Goal: Task Accomplishment & Management: Manage account settings

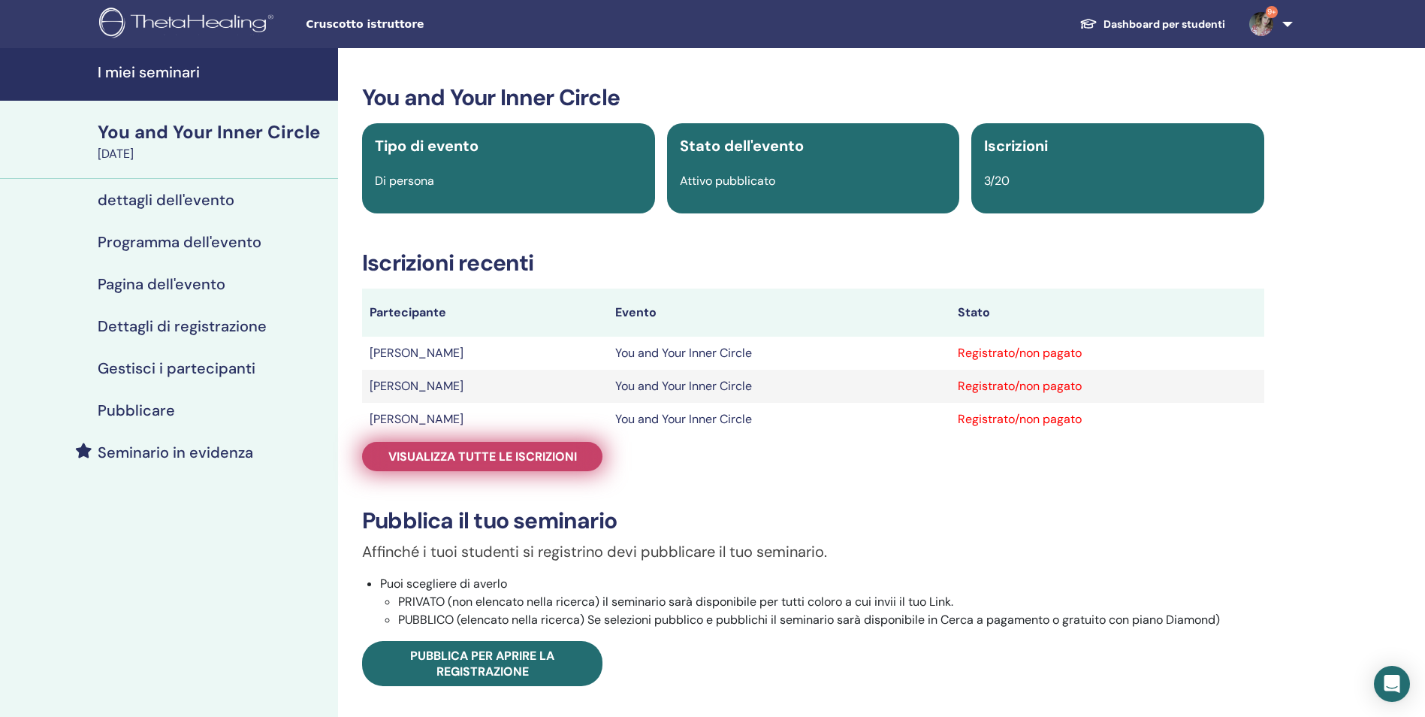
click at [529, 457] on span "Visualizza tutte le iscrizioni" at bounding box center [482, 457] width 189 height 16
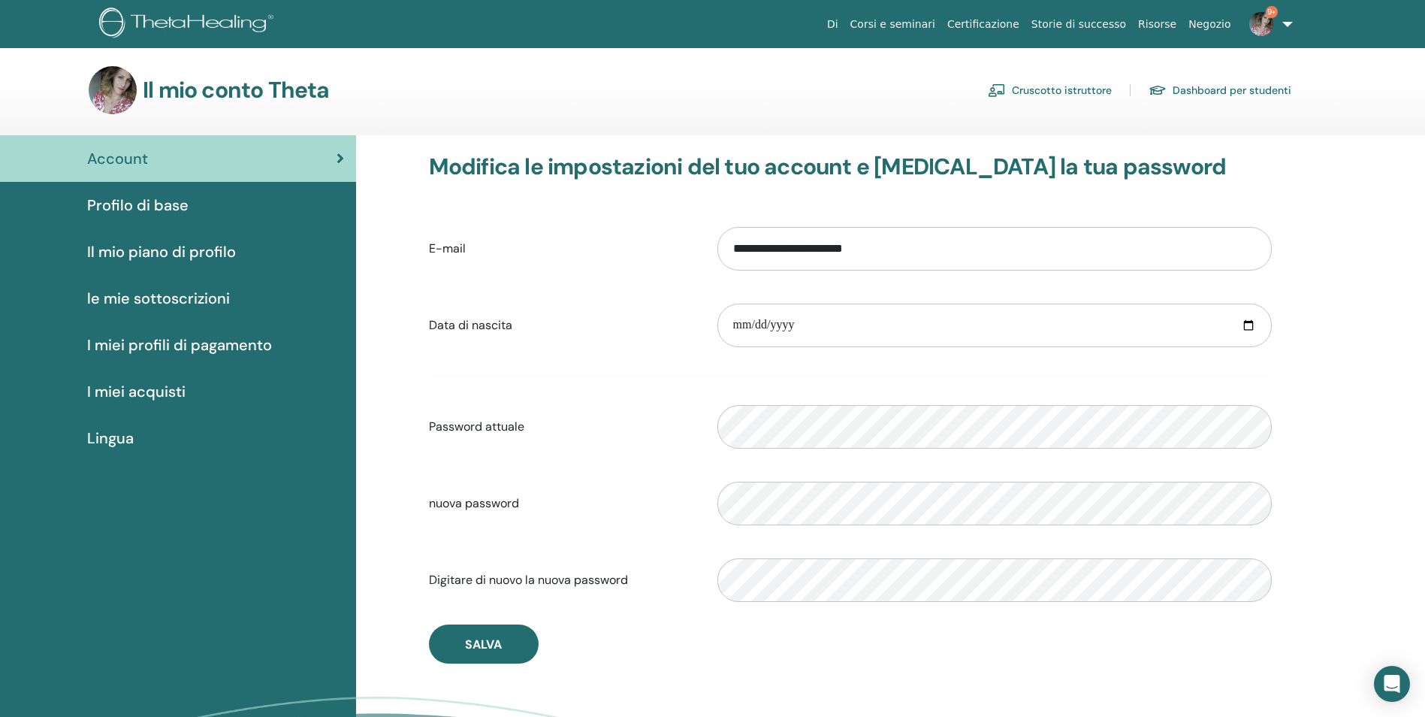
click at [1089, 88] on link "Cruscotto istruttore" at bounding box center [1050, 90] width 124 height 24
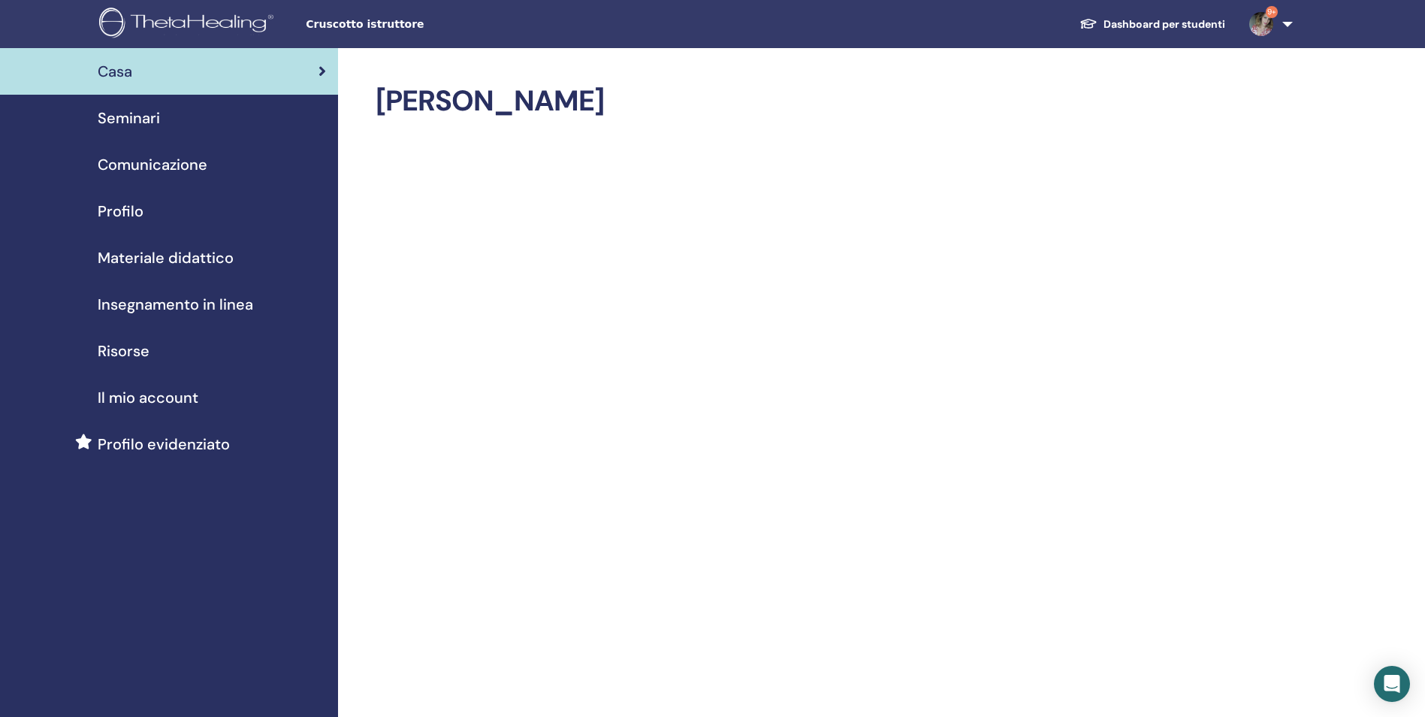
click at [163, 119] on div "Seminari" at bounding box center [169, 118] width 314 height 23
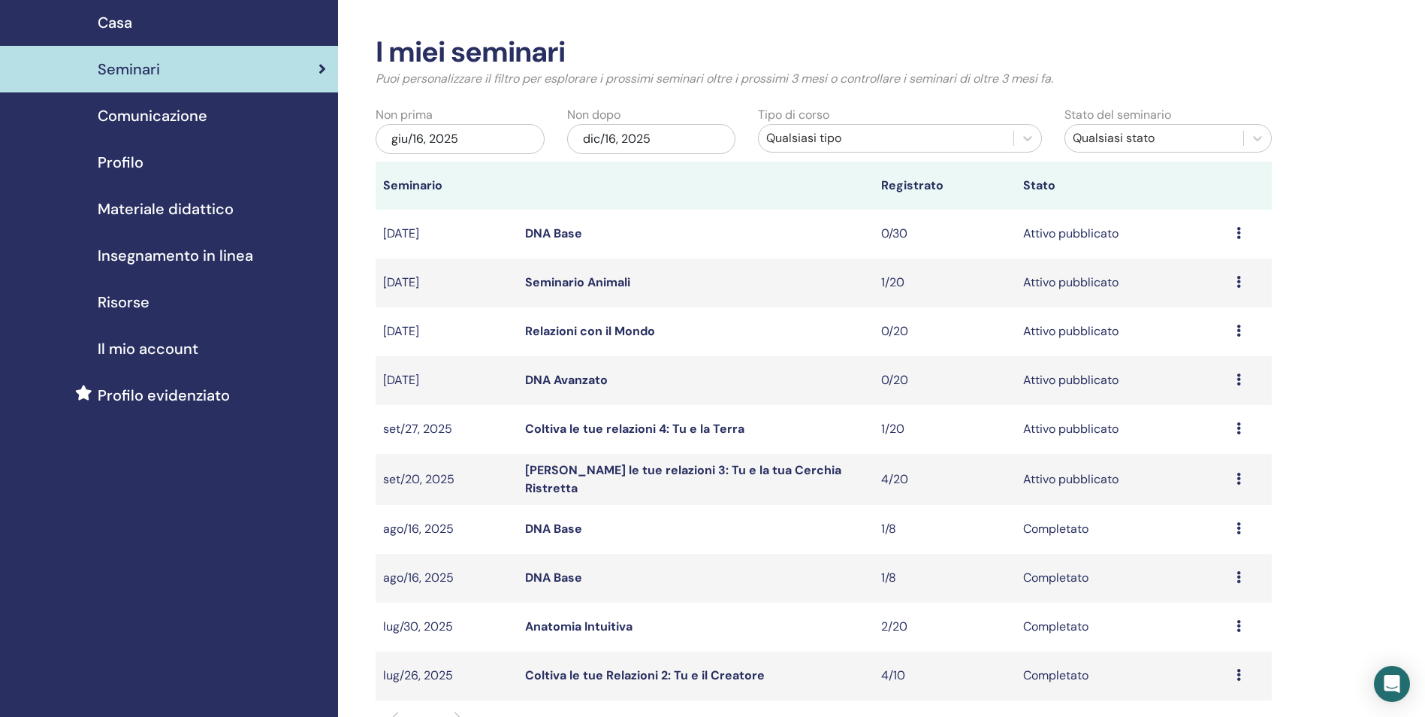
scroll to position [75, 0]
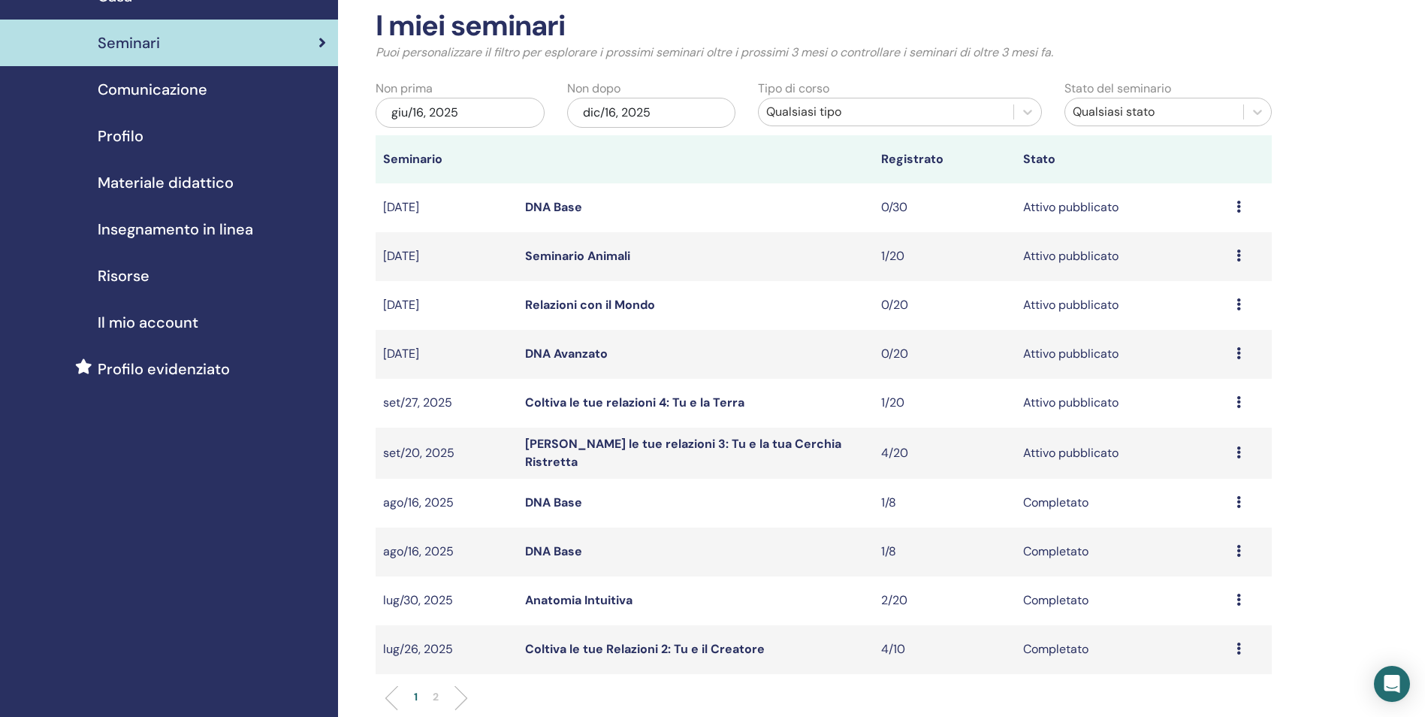
click at [577, 254] on link "Seminario Animali" at bounding box center [577, 256] width 105 height 16
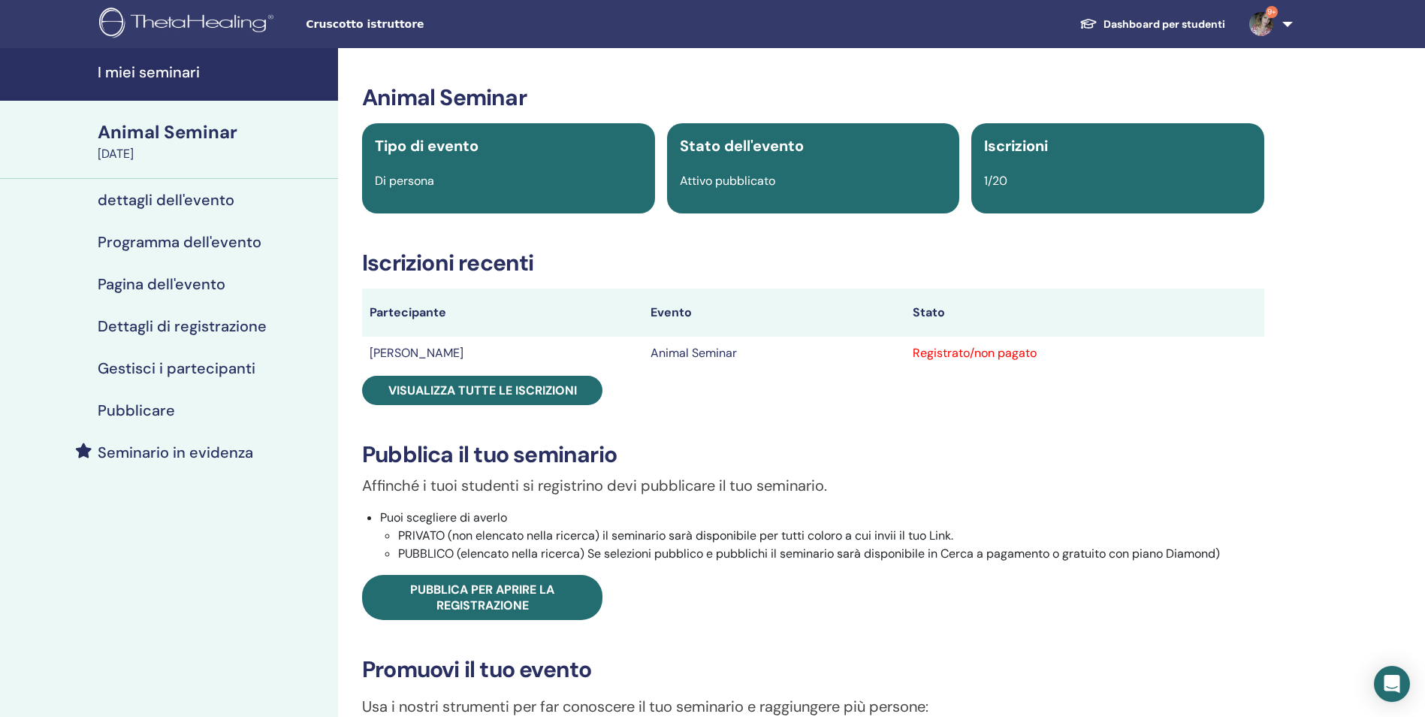
click at [195, 237] on h4 "Programma dell'evento" at bounding box center [180, 242] width 164 height 18
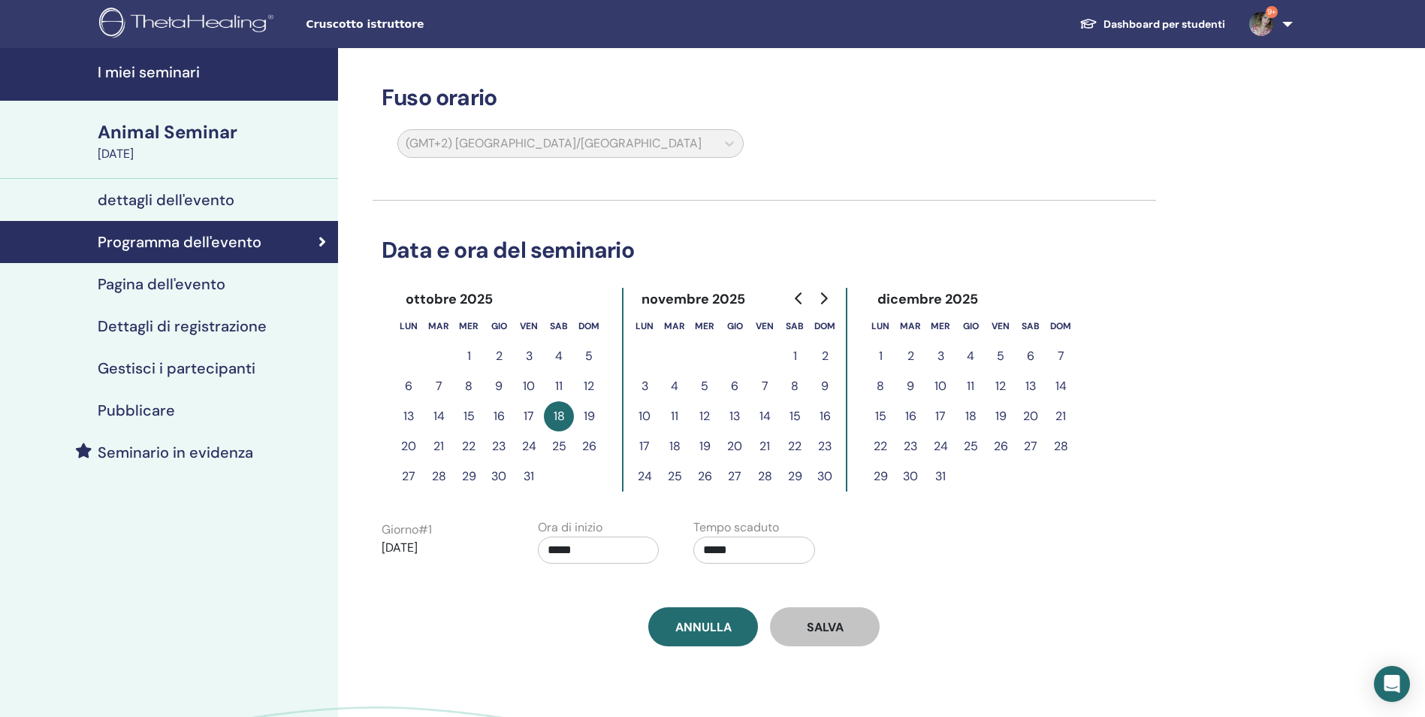
click at [525, 417] on button "17" at bounding box center [529, 416] width 30 height 30
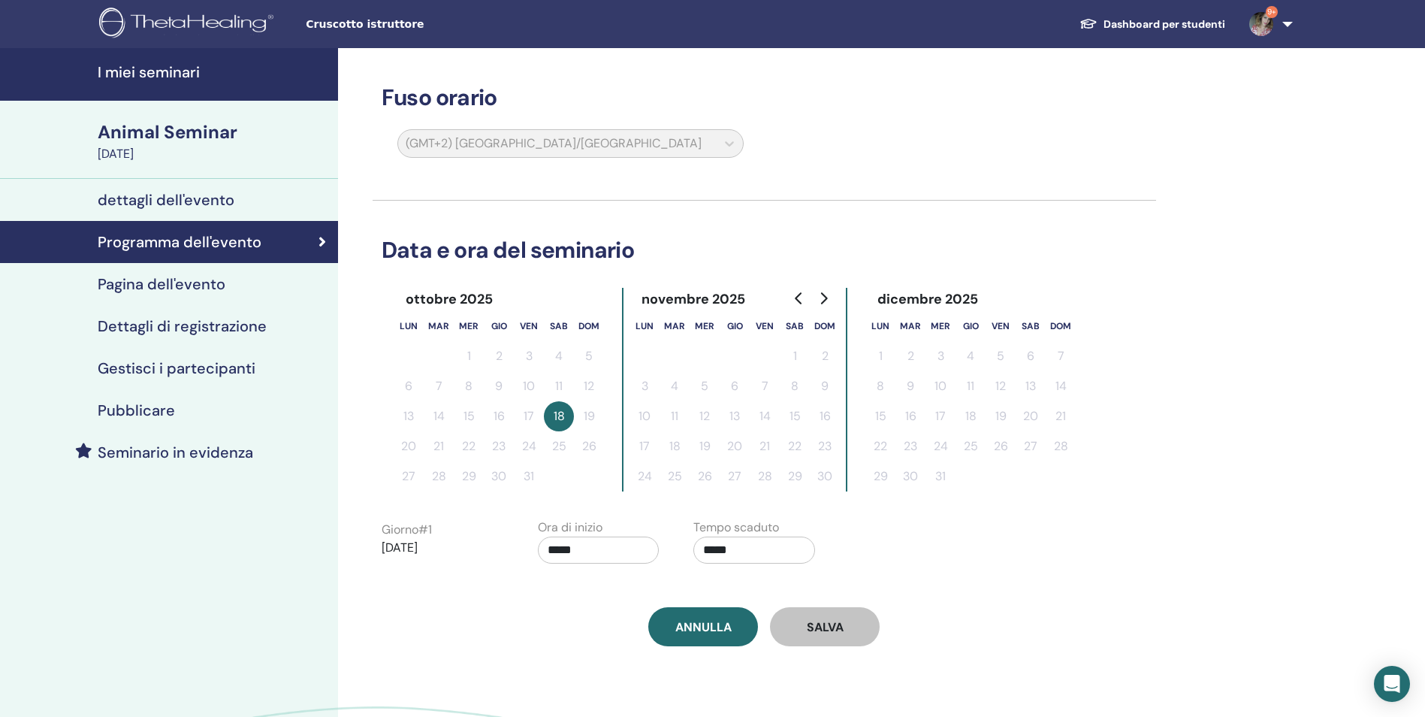
click at [188, 289] on h4 "Pagina dell'evento" at bounding box center [162, 284] width 128 height 18
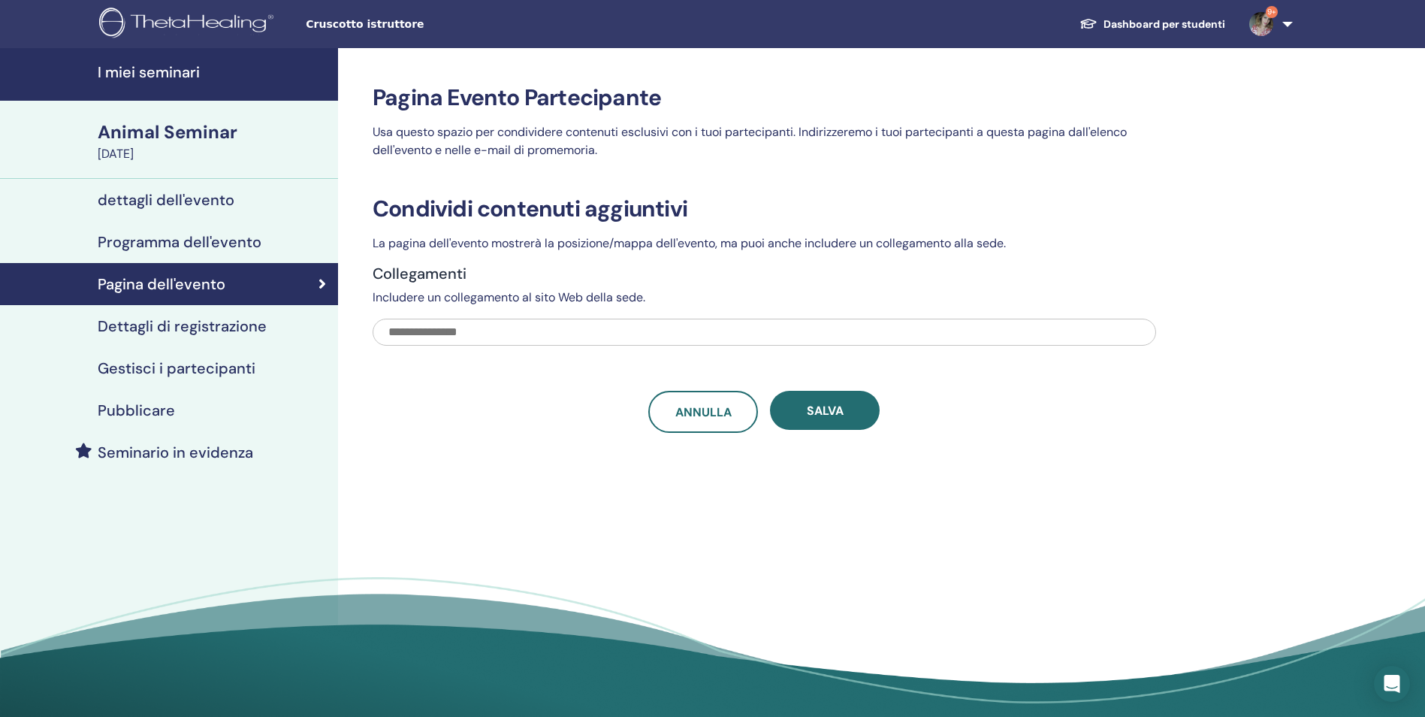
click at [247, 229] on link "Programma dell'evento" at bounding box center [169, 242] width 338 height 42
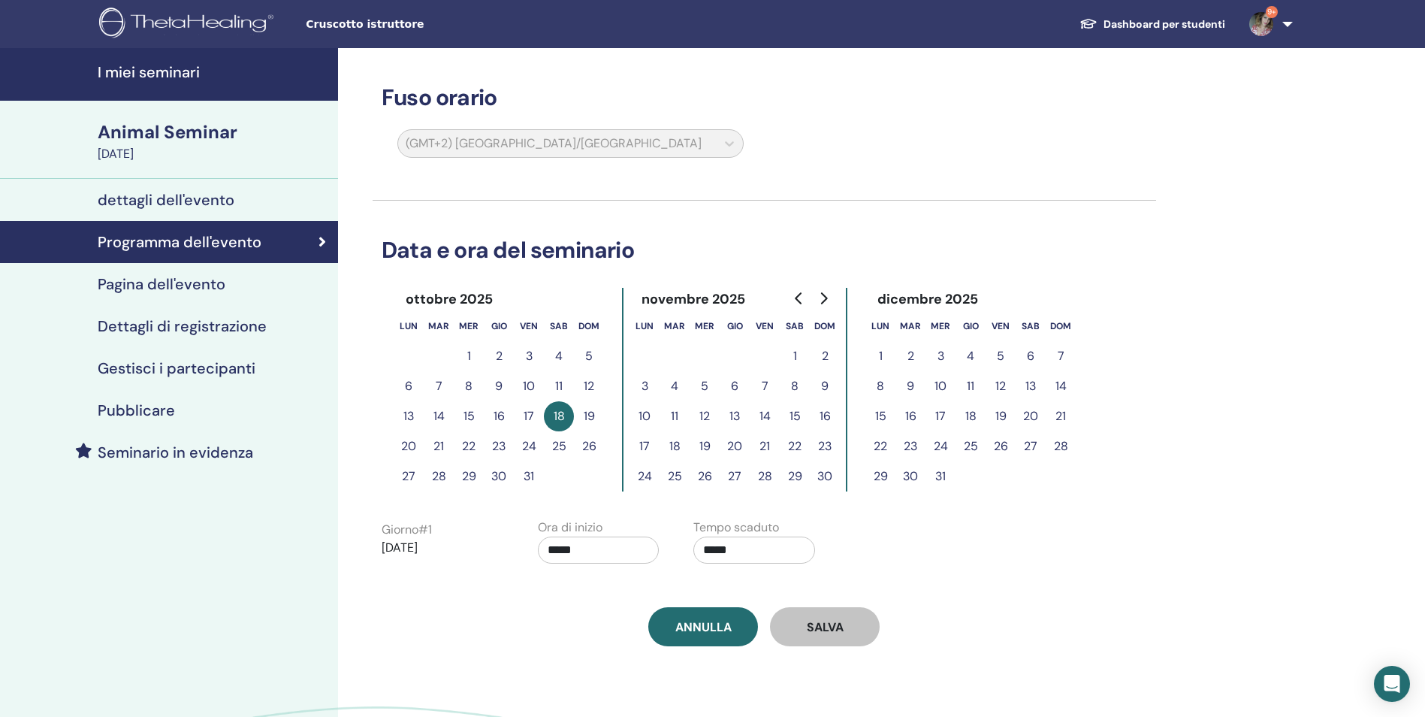
click at [588, 411] on button "19" at bounding box center [589, 416] width 30 height 30
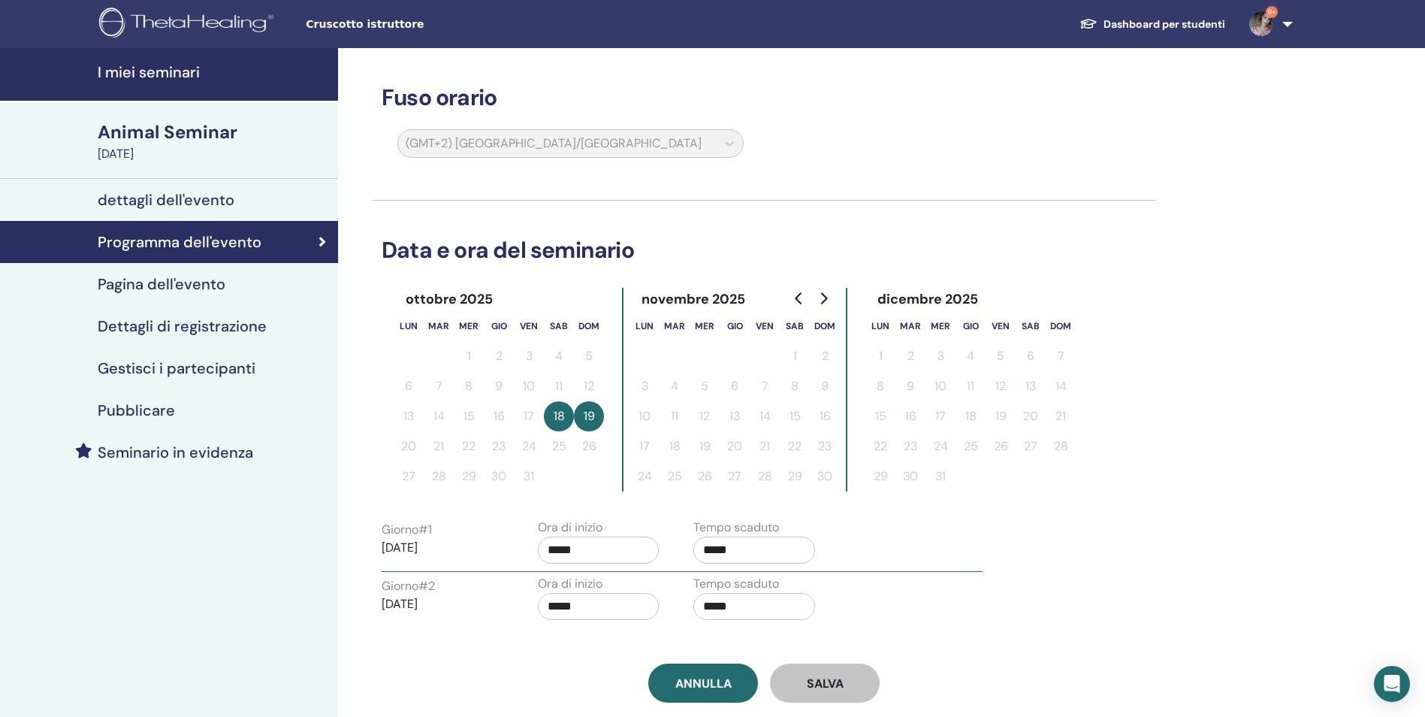
click at [552, 414] on button "18" at bounding box center [559, 416] width 30 height 30
click at [592, 419] on button "19" at bounding box center [589, 416] width 30 height 30
click at [542, 404] on td "17" at bounding box center [529, 416] width 30 height 30
click at [559, 415] on button "18" at bounding box center [559, 416] width 30 height 30
click at [602, 424] on button "19" at bounding box center [589, 416] width 30 height 30
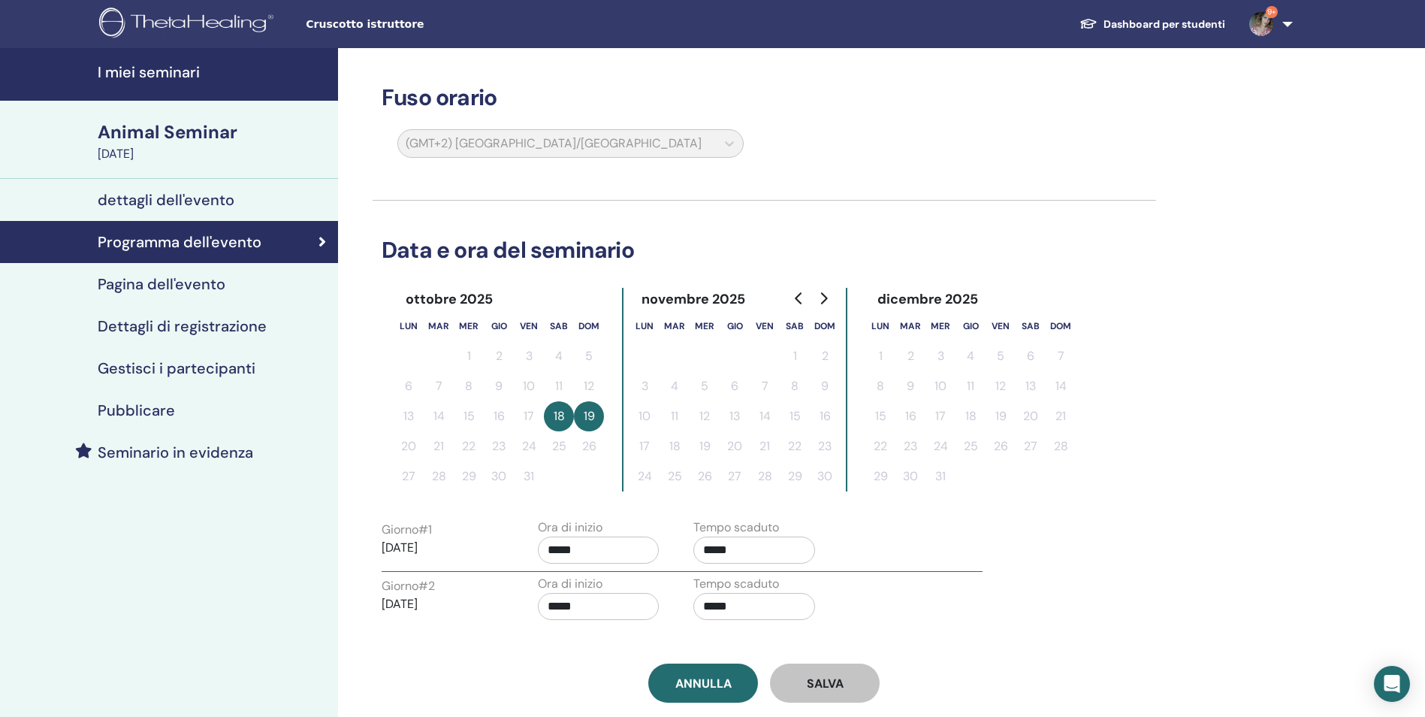
click at [592, 417] on button "19" at bounding box center [589, 416] width 30 height 30
click at [567, 422] on button "18" at bounding box center [559, 416] width 30 height 30
click at [848, 701] on button "Salva" at bounding box center [825, 682] width 110 height 39
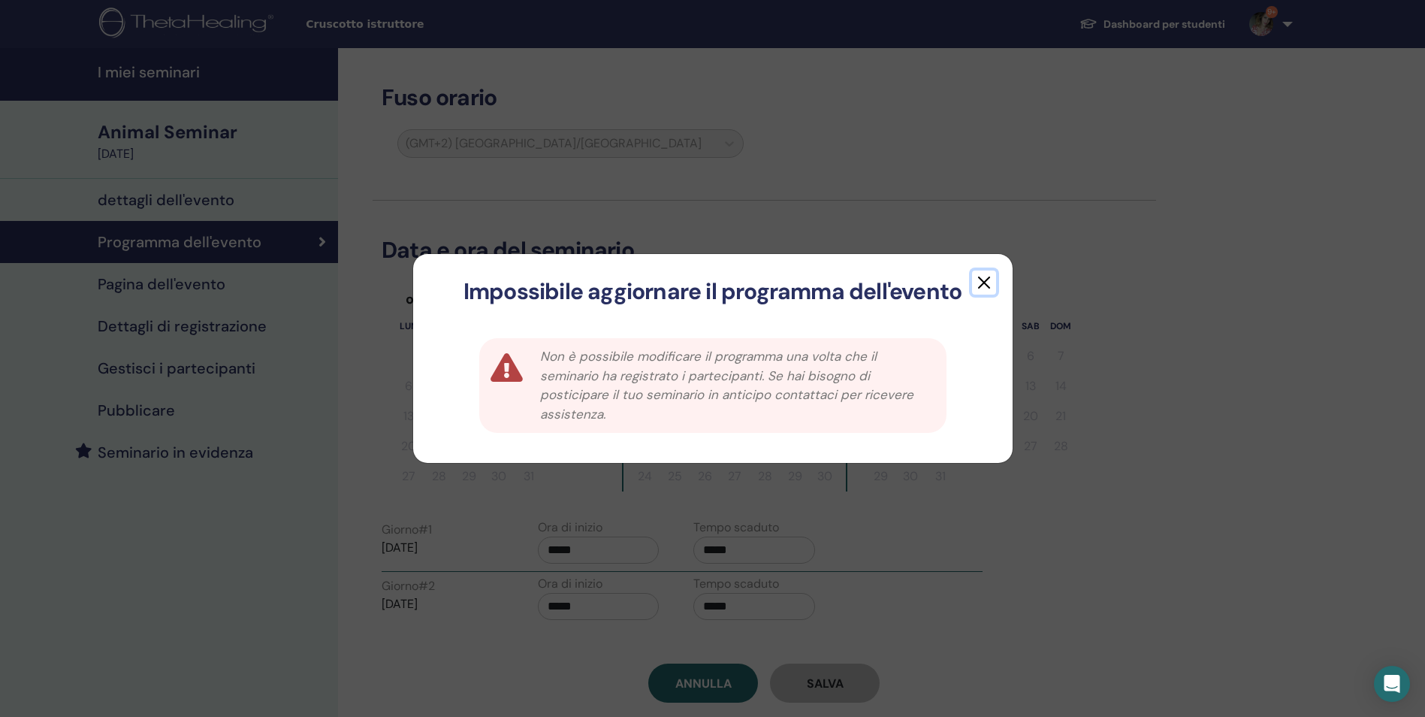
click at [992, 283] on button "button" at bounding box center [984, 282] width 24 height 24
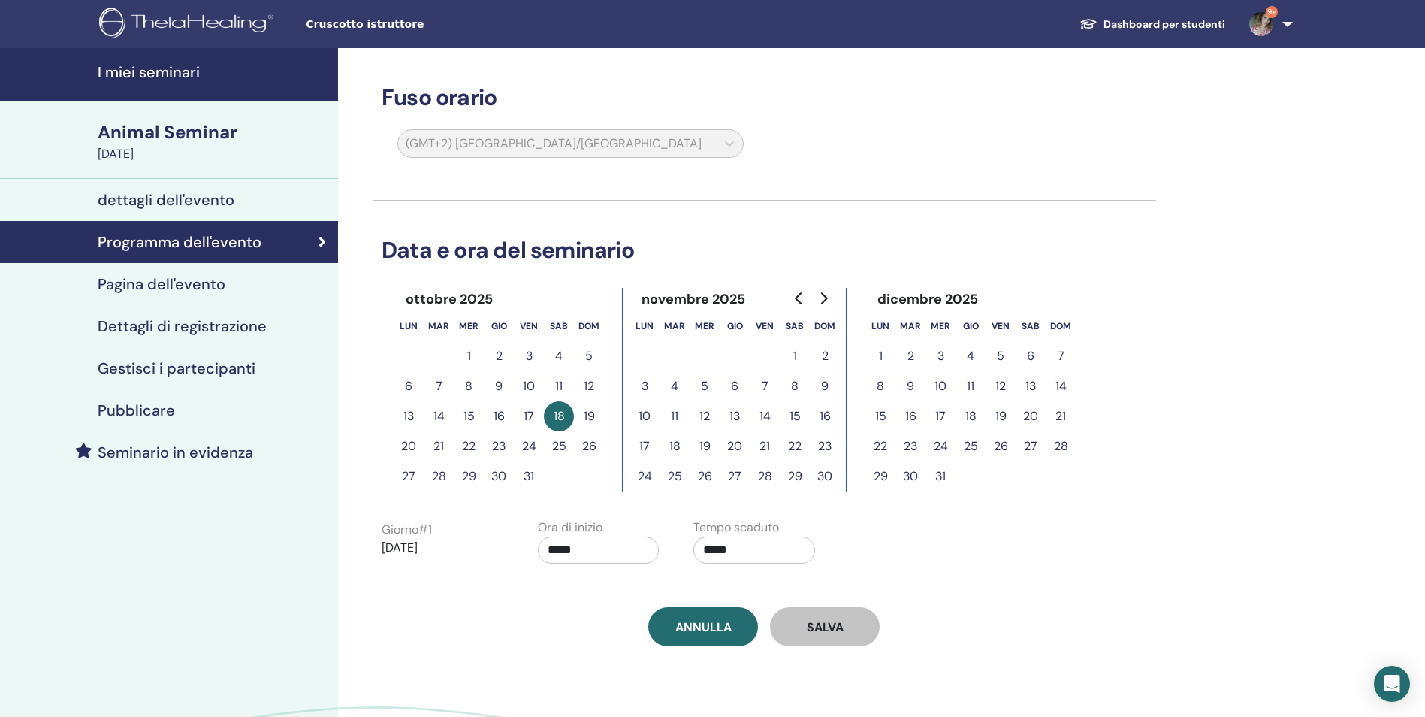
click at [193, 132] on div "Animal Seminar" at bounding box center [213, 132] width 231 height 26
click at [140, 150] on div "[DATE]" at bounding box center [213, 154] width 231 height 18
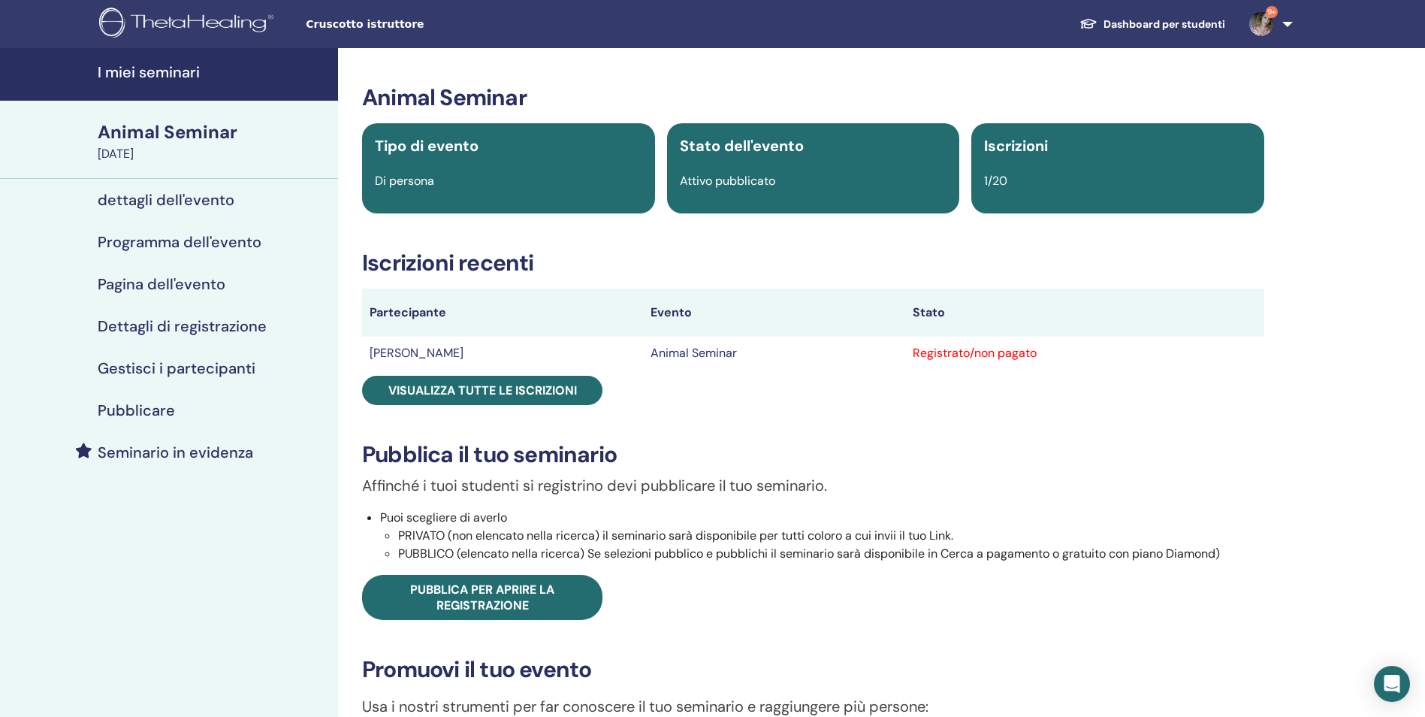
click at [162, 80] on h4 "I miei seminari" at bounding box center [213, 72] width 231 height 18
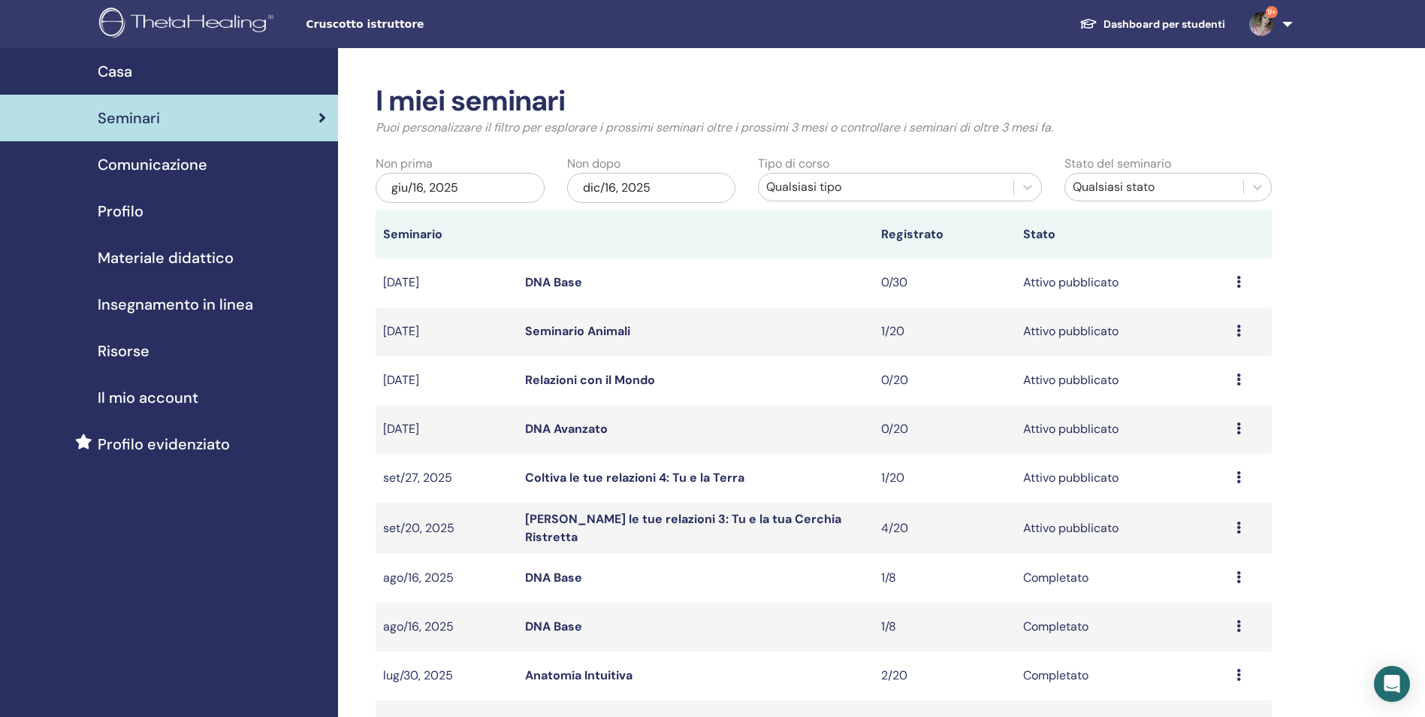
click at [1239, 329] on icon at bounding box center [1239, 331] width 5 height 12
click at [1186, 410] on p "Annulla" at bounding box center [1202, 409] width 68 height 18
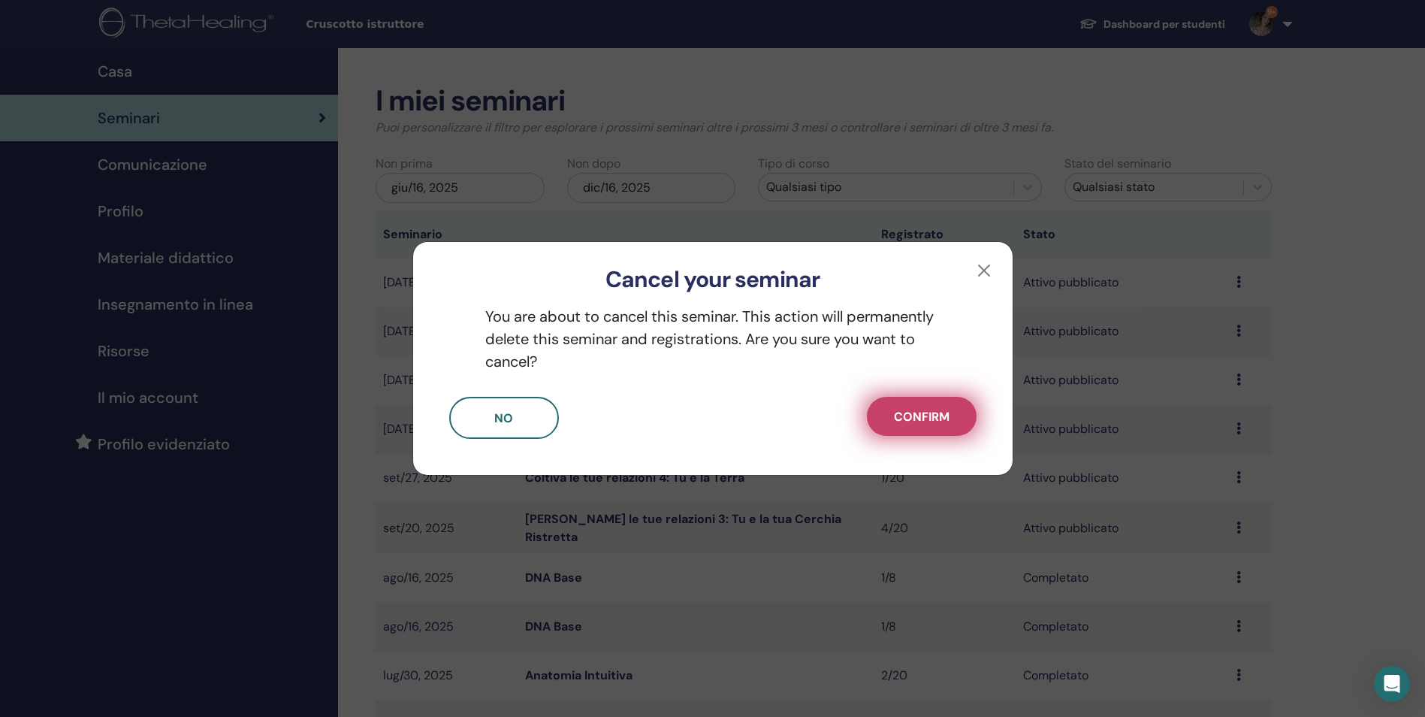
click at [928, 425] on button "Confirm" at bounding box center [922, 416] width 110 height 39
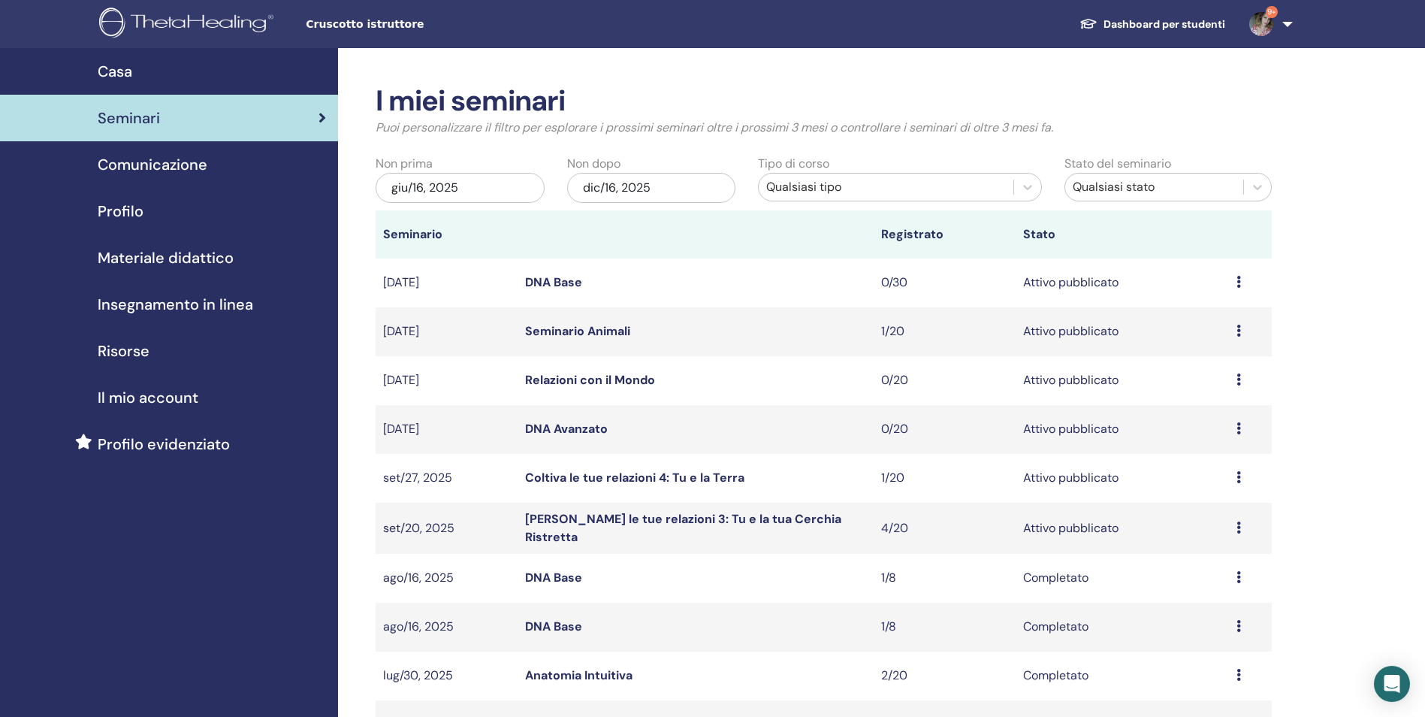
click at [1241, 329] on icon at bounding box center [1239, 331] width 5 height 12
click at [1201, 384] on link "Partecipanti" at bounding box center [1204, 387] width 68 height 16
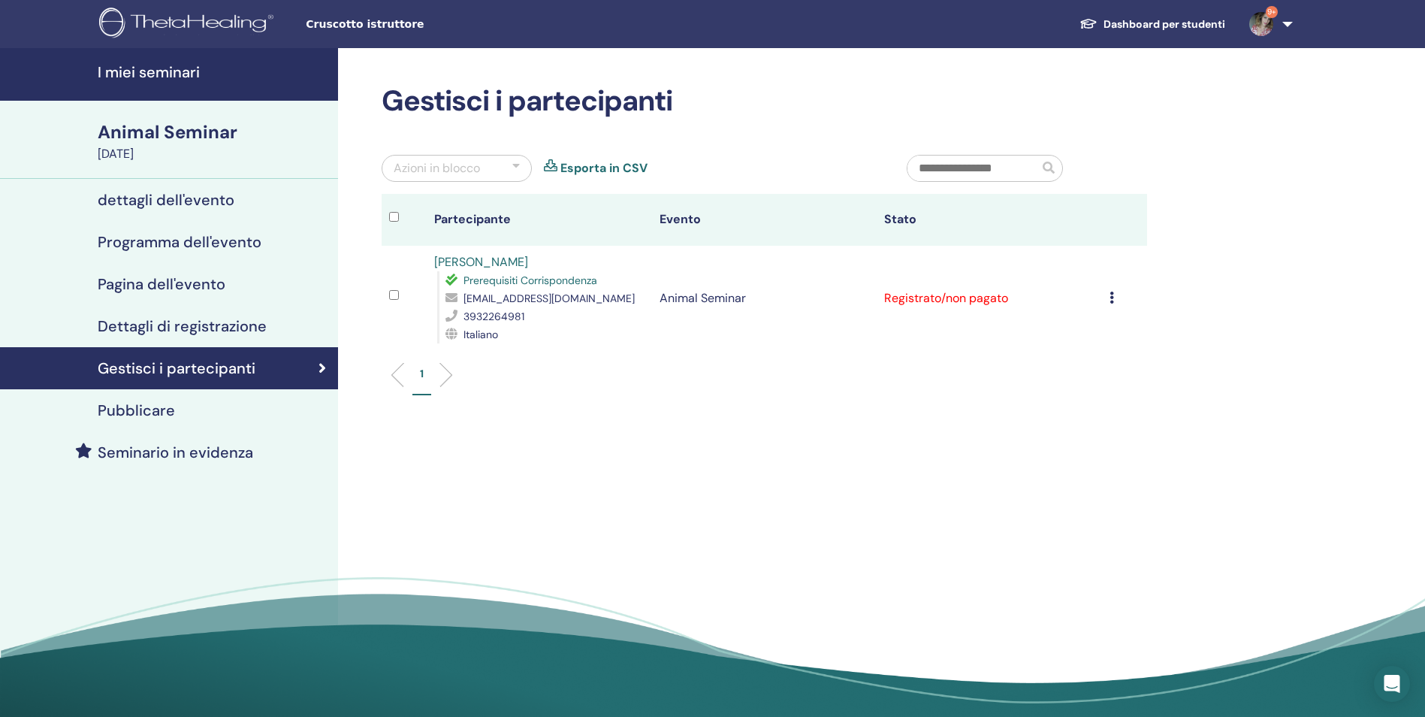
click at [1110, 300] on icon at bounding box center [1112, 298] width 5 height 12
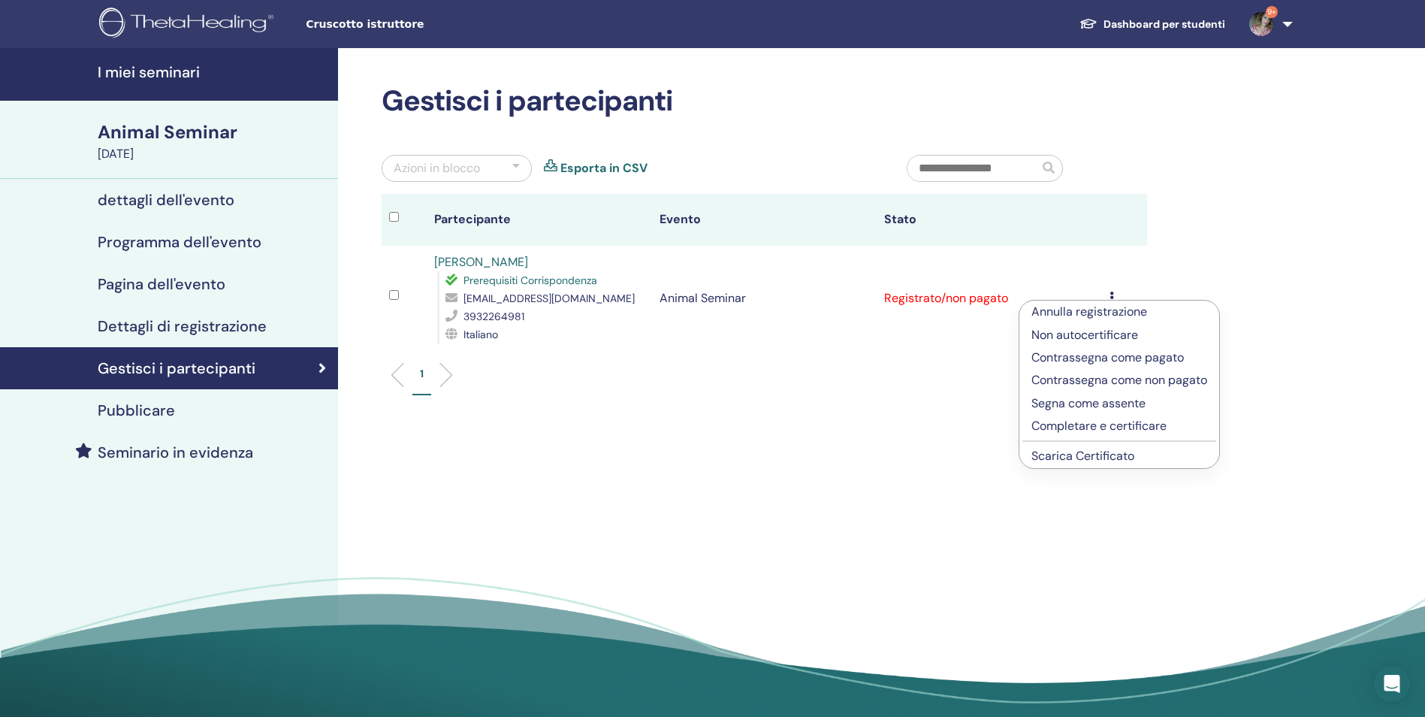
click at [1105, 311] on p "Annulla registrazione" at bounding box center [1120, 312] width 176 height 18
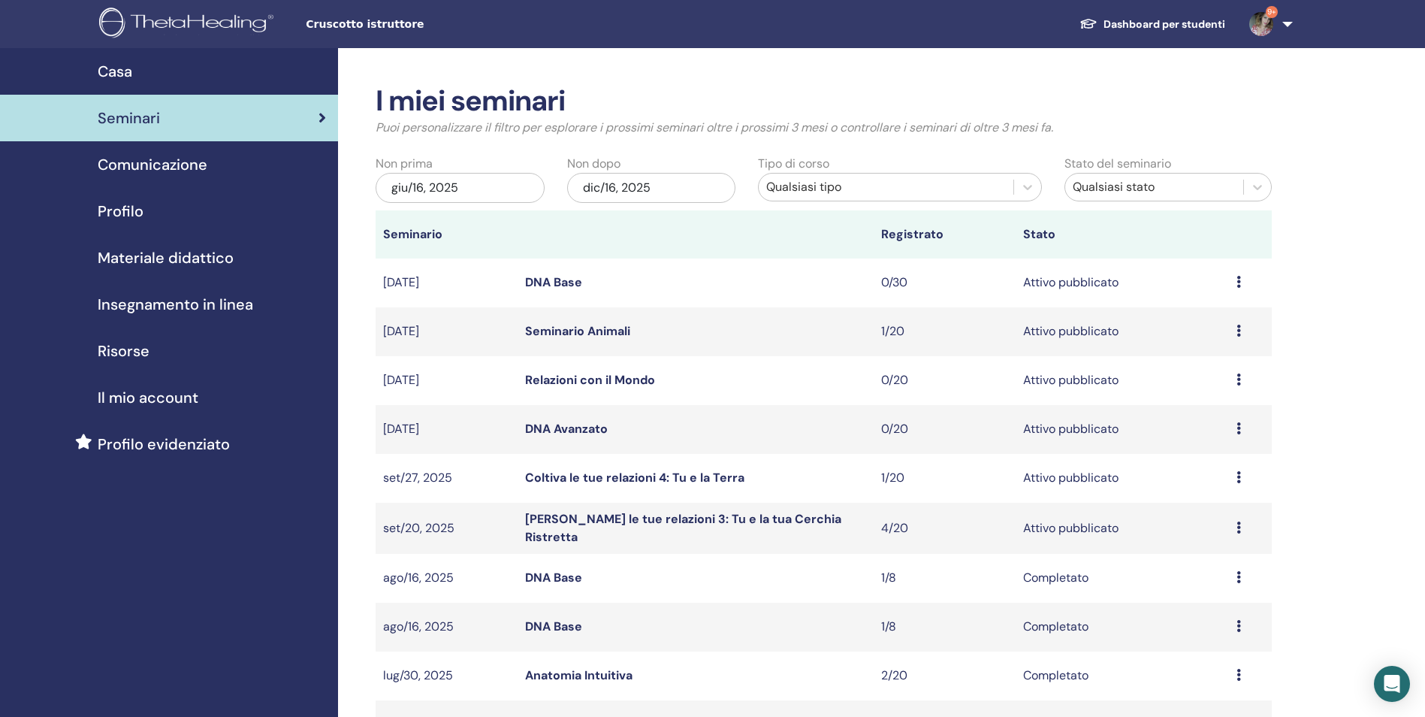
click at [1238, 335] on icon at bounding box center [1239, 331] width 5 height 12
click at [1209, 408] on p "Annulla" at bounding box center [1202, 415] width 68 height 18
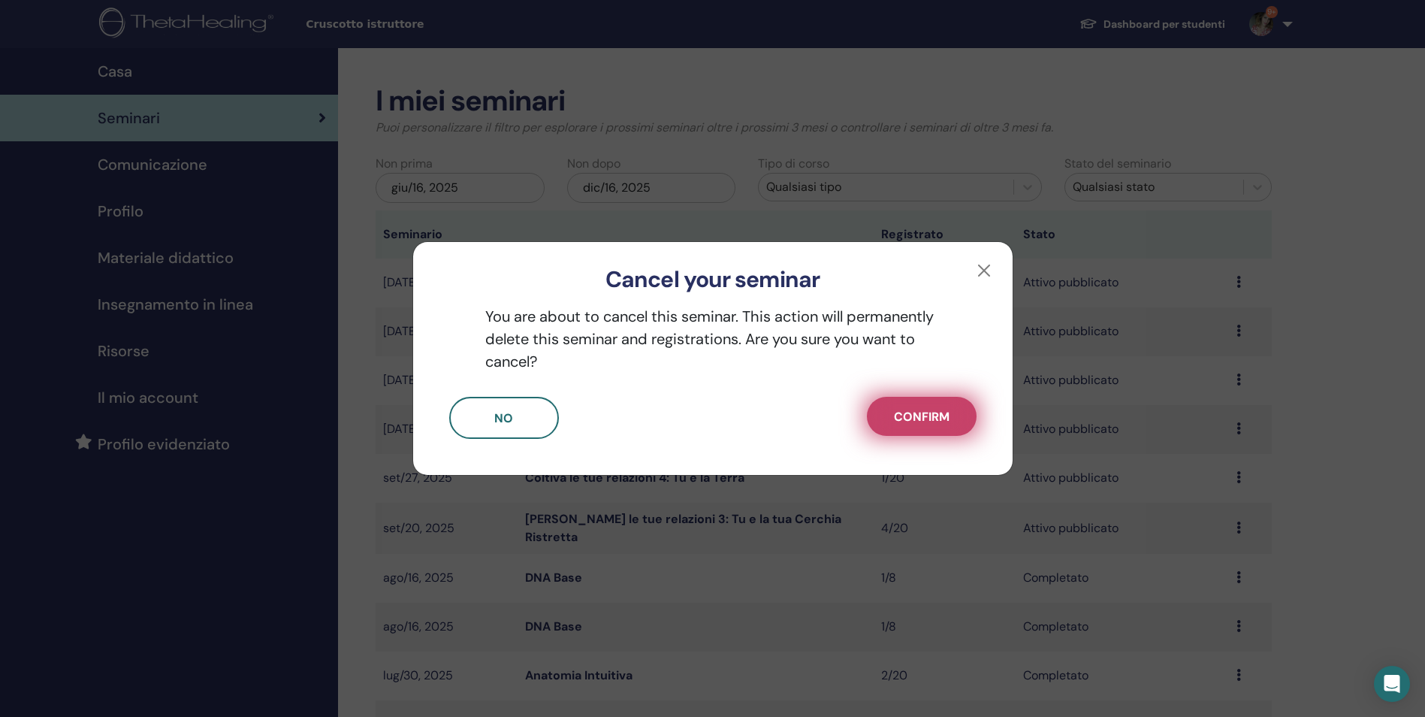
click at [930, 421] on span "Confirm" at bounding box center [922, 417] width 56 height 16
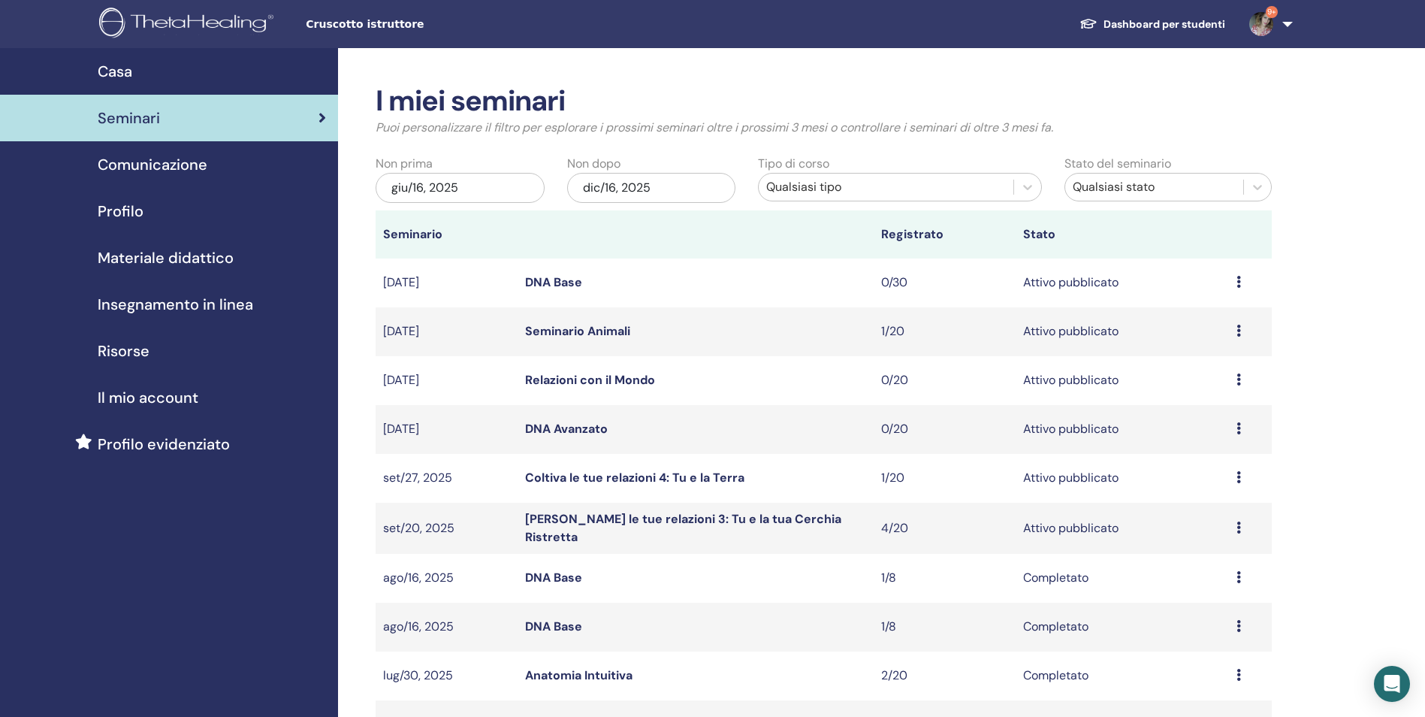
drag, startPoint x: 590, startPoint y: 334, endPoint x: 600, endPoint y: 328, distance: 11.5
click at [600, 328] on link "Seminario Animali" at bounding box center [577, 331] width 105 height 16
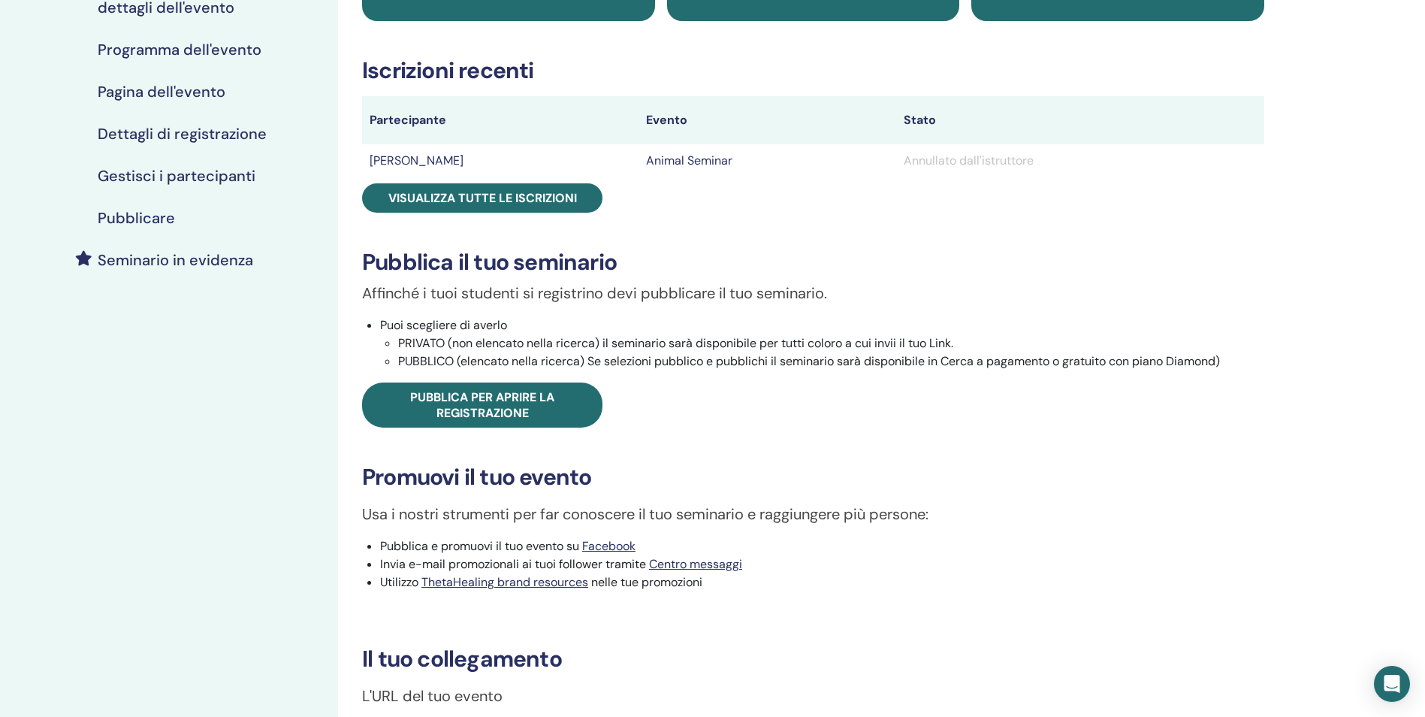
scroll to position [75, 0]
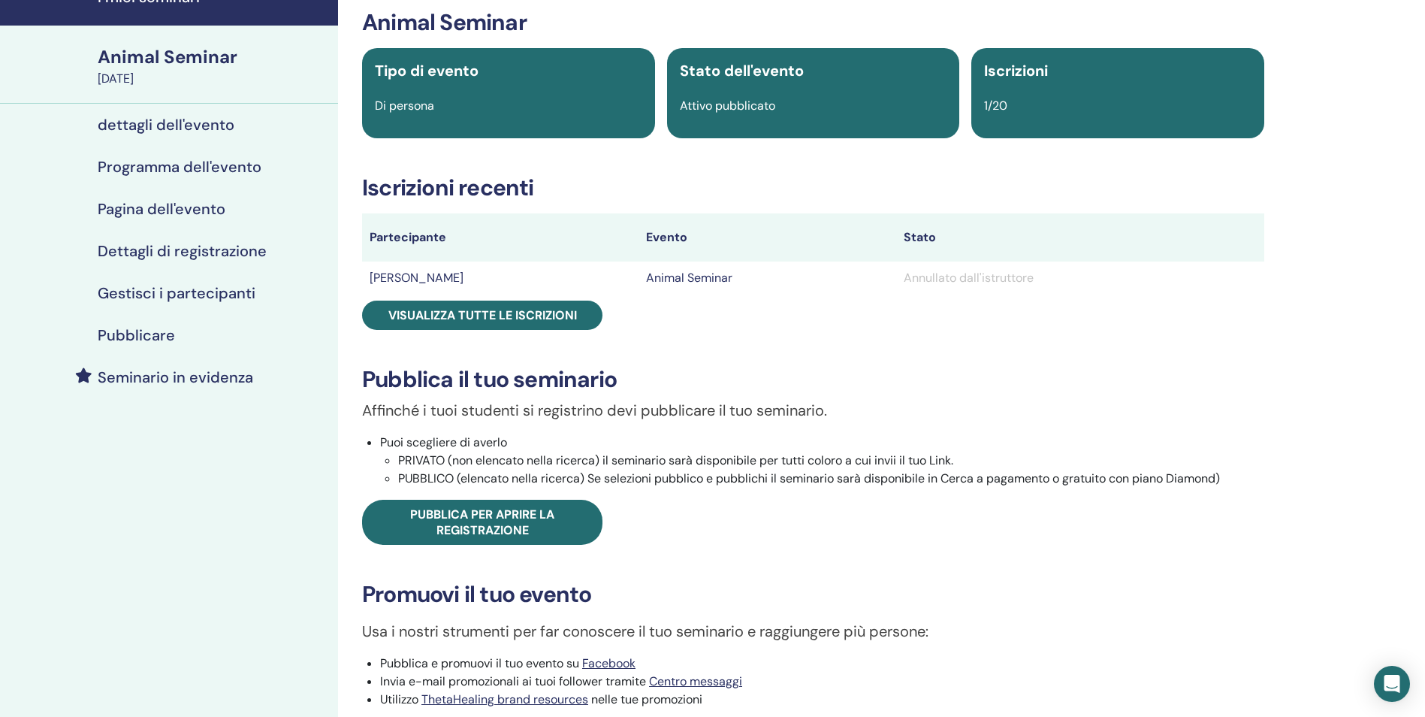
click at [174, 166] on h4 "Programma dell'evento" at bounding box center [180, 167] width 164 height 18
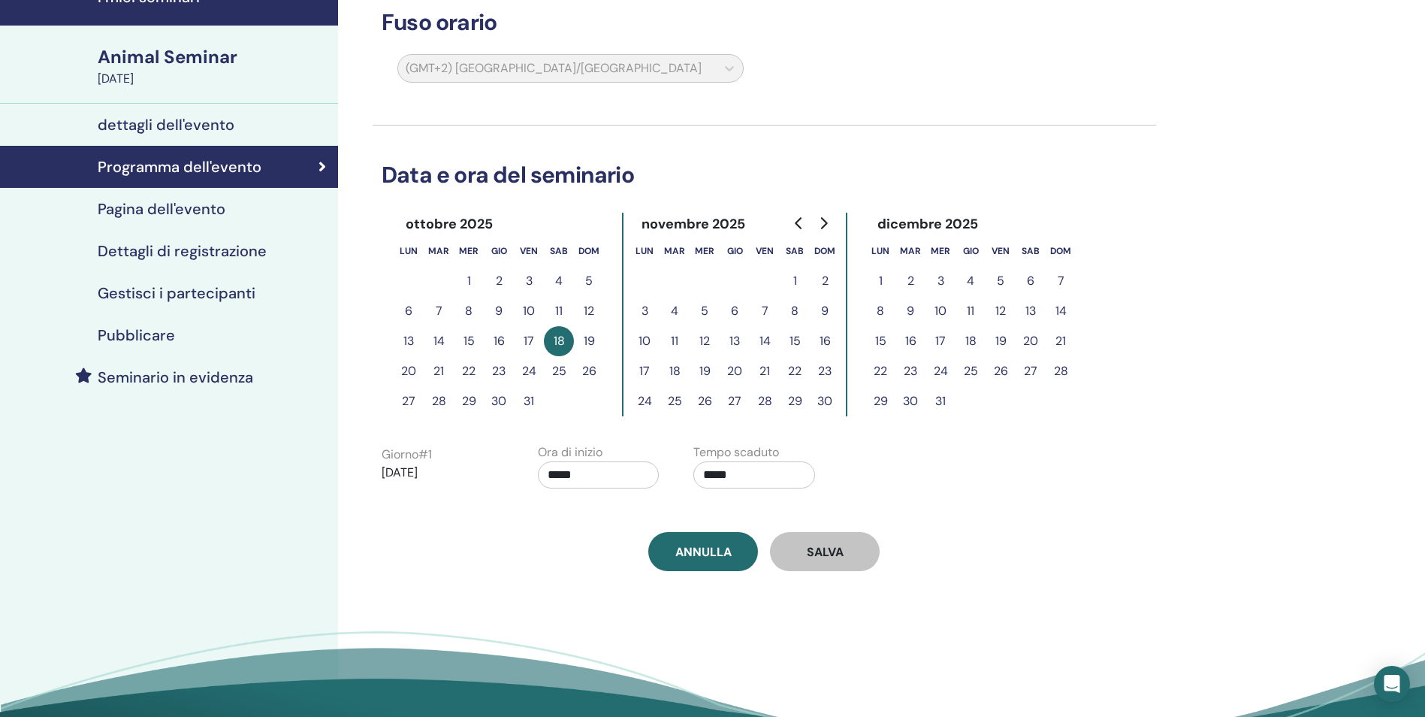
click at [591, 340] on button "19" at bounding box center [589, 341] width 30 height 30
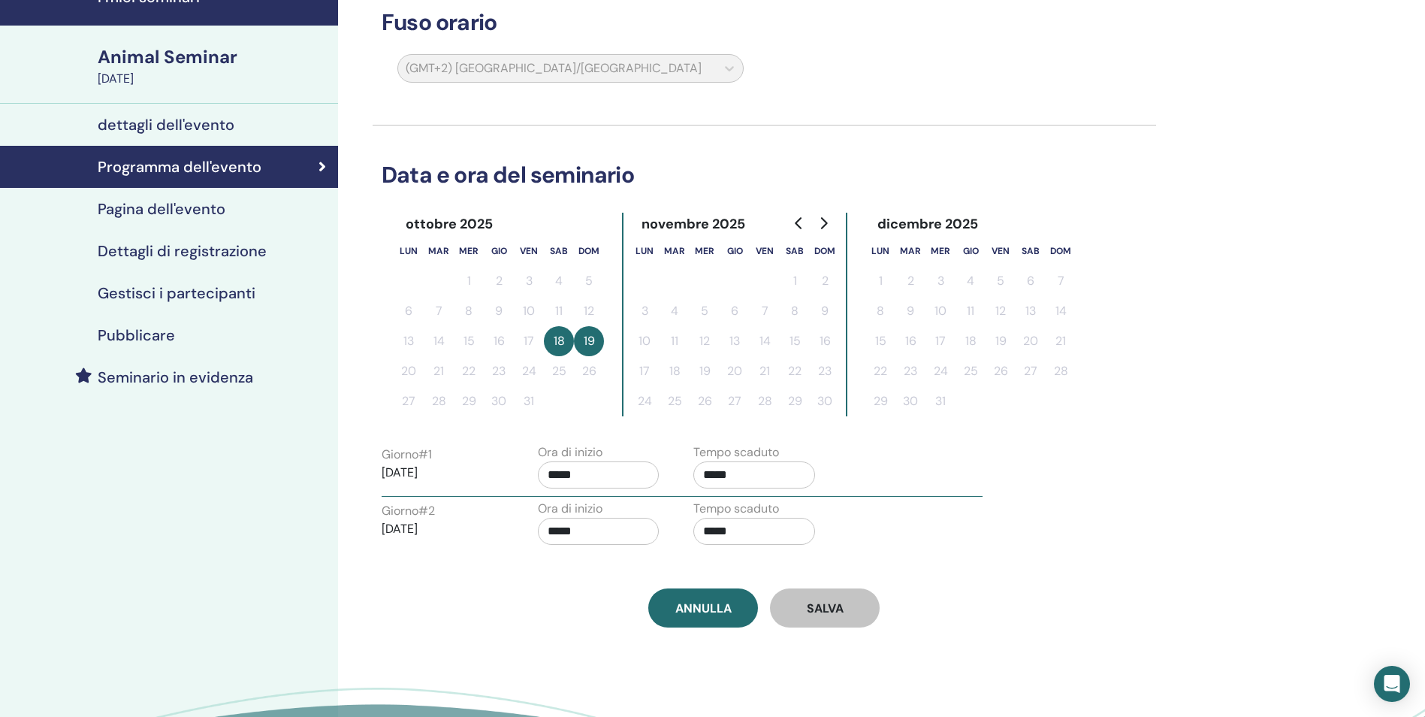
click at [592, 347] on button "19" at bounding box center [589, 341] width 30 height 30
click at [565, 340] on button "18" at bounding box center [559, 341] width 30 height 30
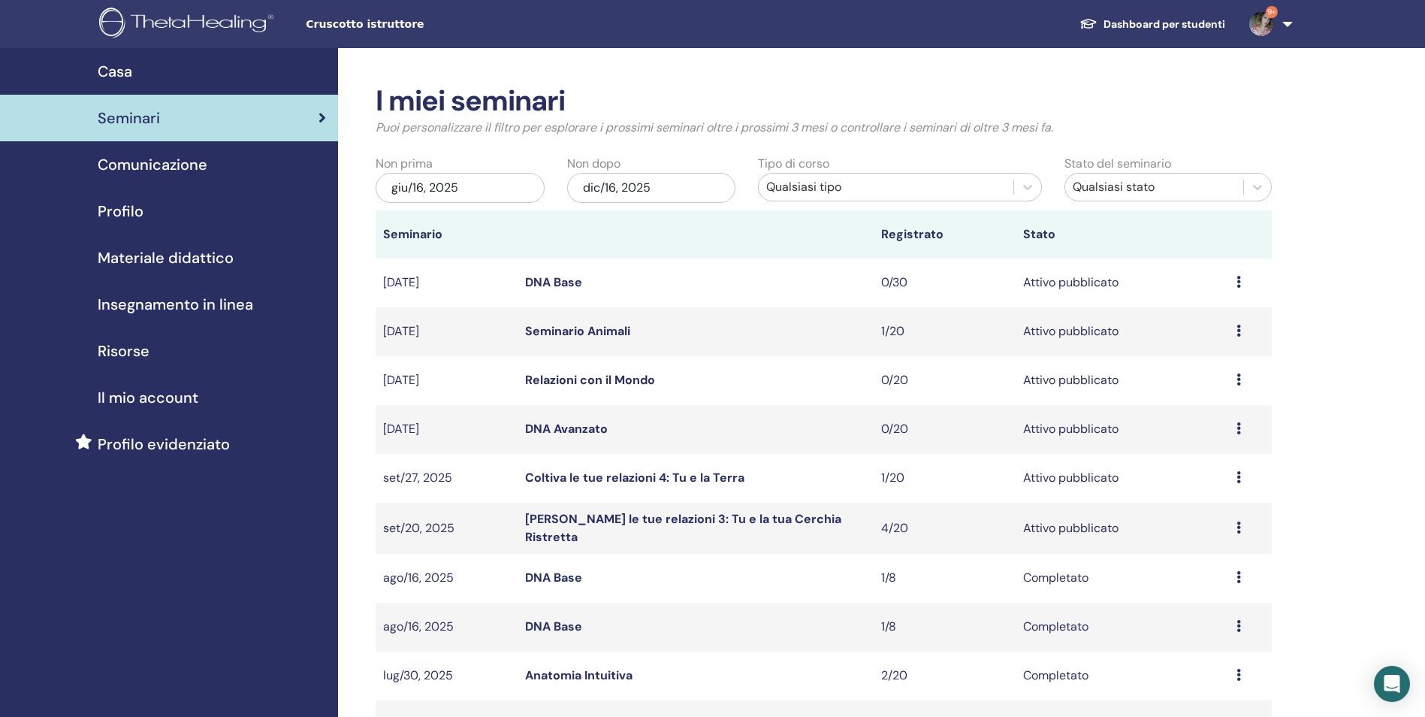
click at [584, 327] on link "Seminario Animali" at bounding box center [577, 331] width 105 height 16
click at [1239, 331] on icon at bounding box center [1239, 331] width 5 height 12
click at [1210, 413] on p "Annulla" at bounding box center [1202, 412] width 68 height 18
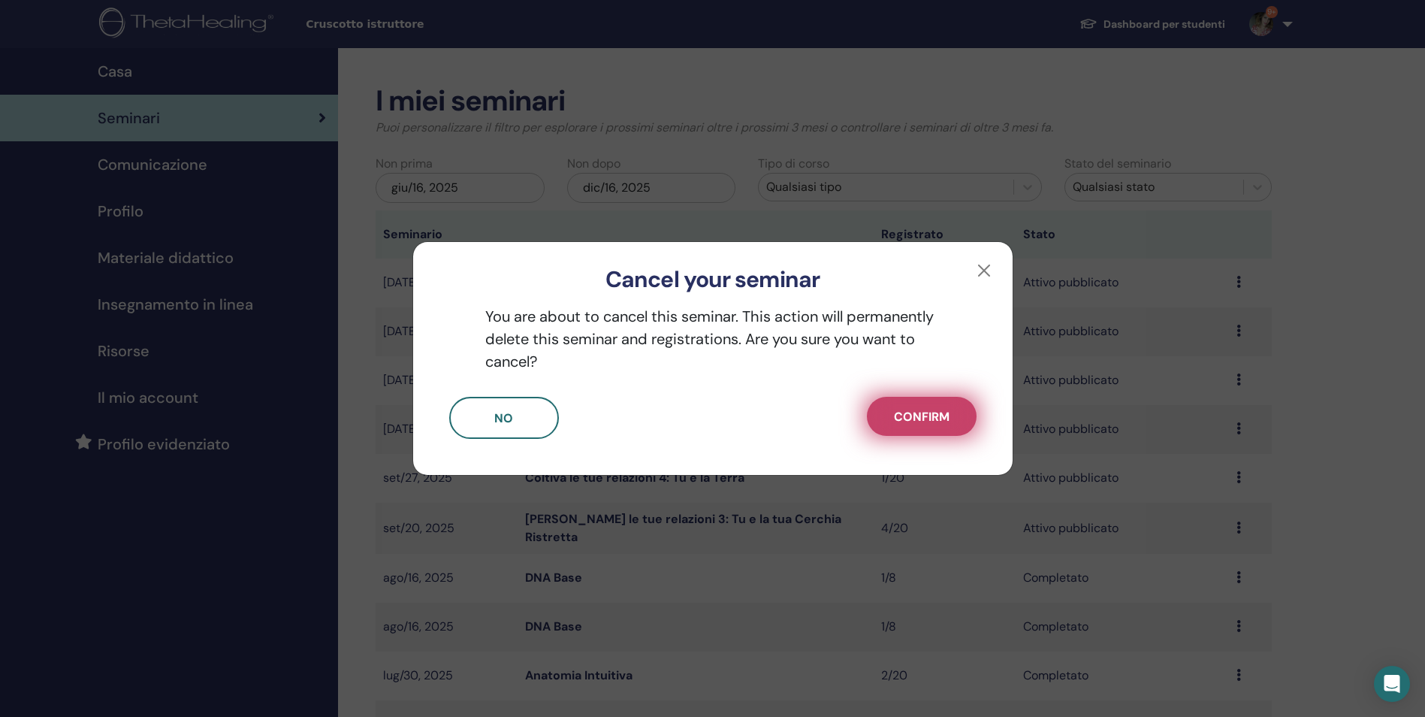
click at [905, 410] on span "Confirm" at bounding box center [922, 417] width 56 height 16
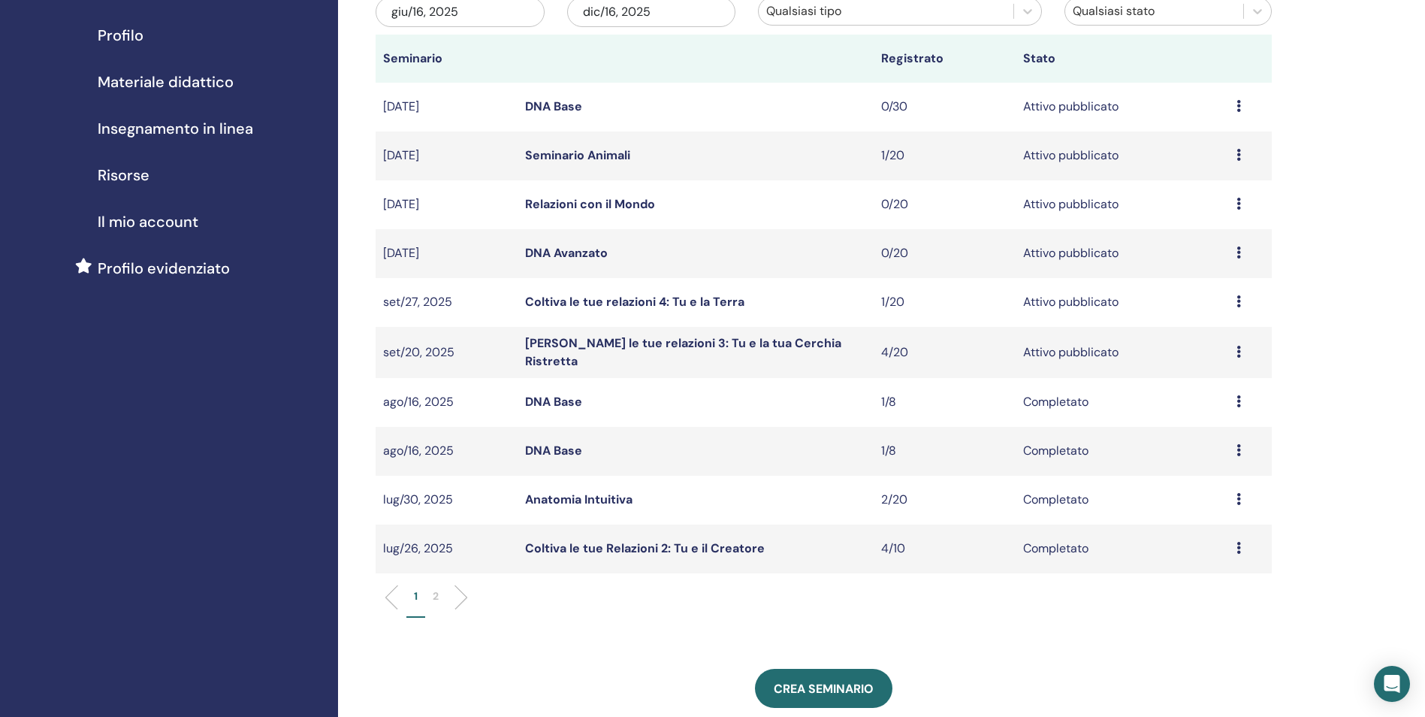
scroll to position [376, 0]
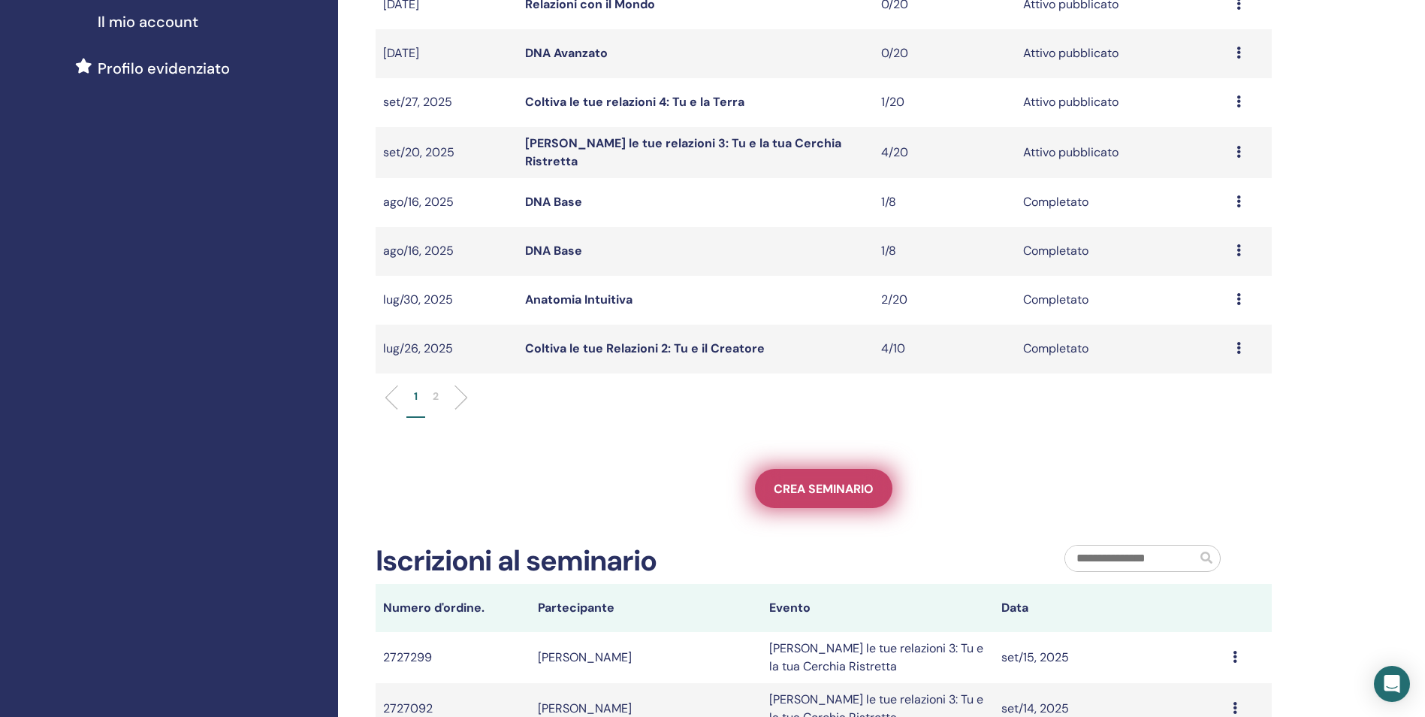
click at [789, 492] on span "Crea seminario" at bounding box center [824, 489] width 100 height 16
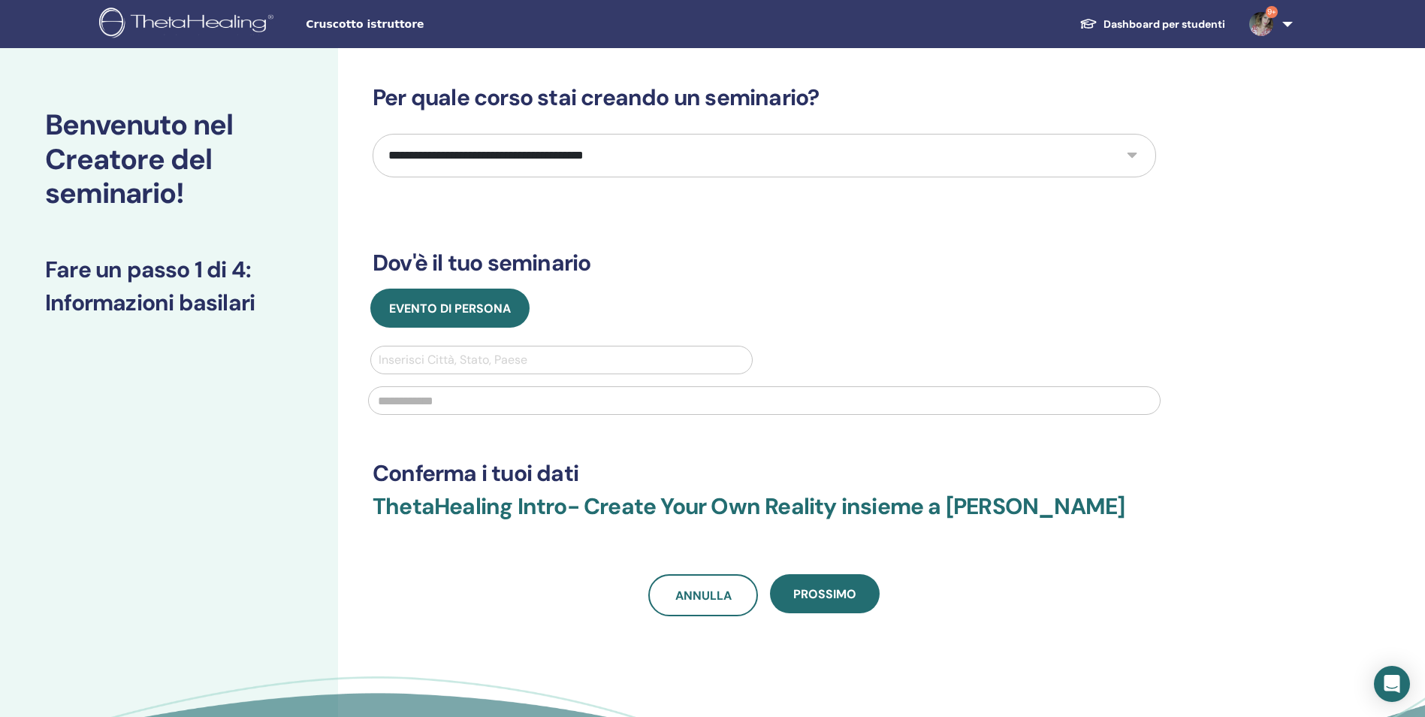
click at [999, 149] on select "**********" at bounding box center [765, 156] width 784 height 44
select select "**"
click at [373, 134] on select "**********" at bounding box center [765, 156] width 784 height 44
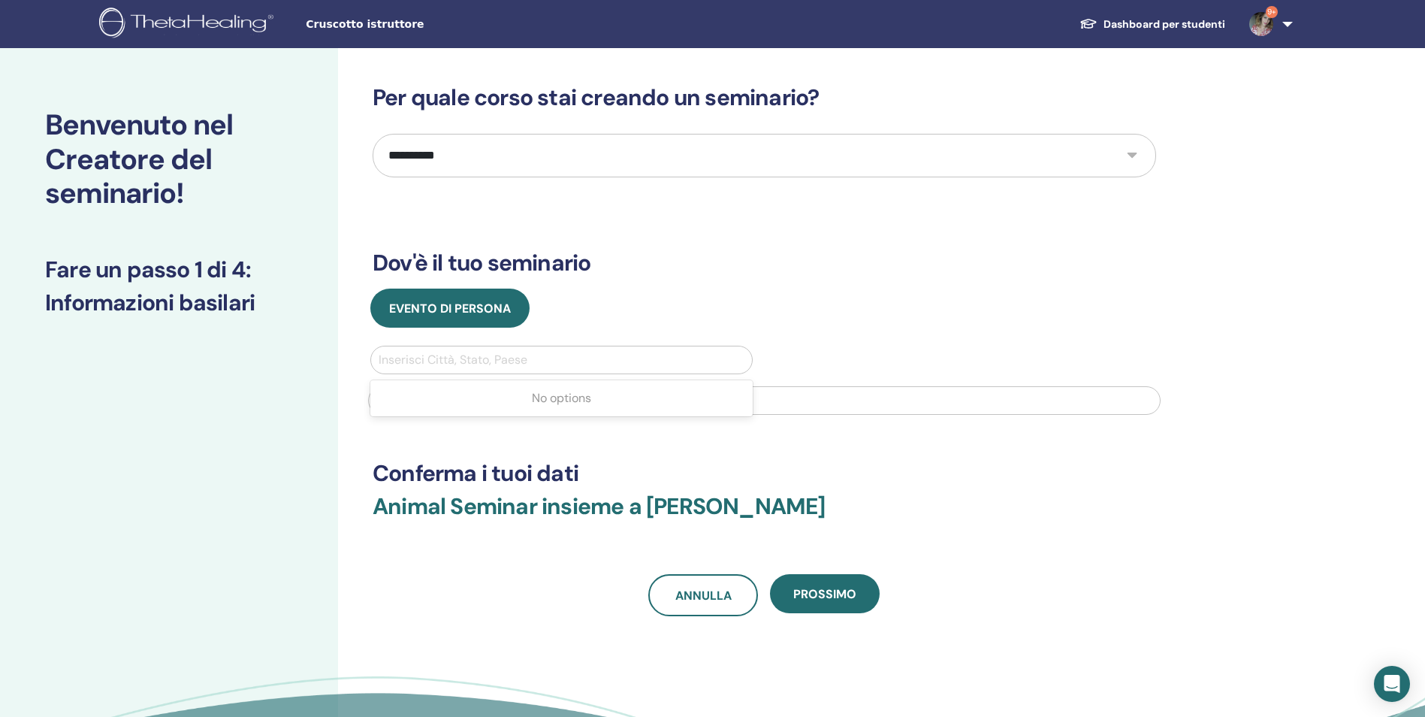
click at [452, 360] on div at bounding box center [562, 359] width 366 height 21
type input "******"
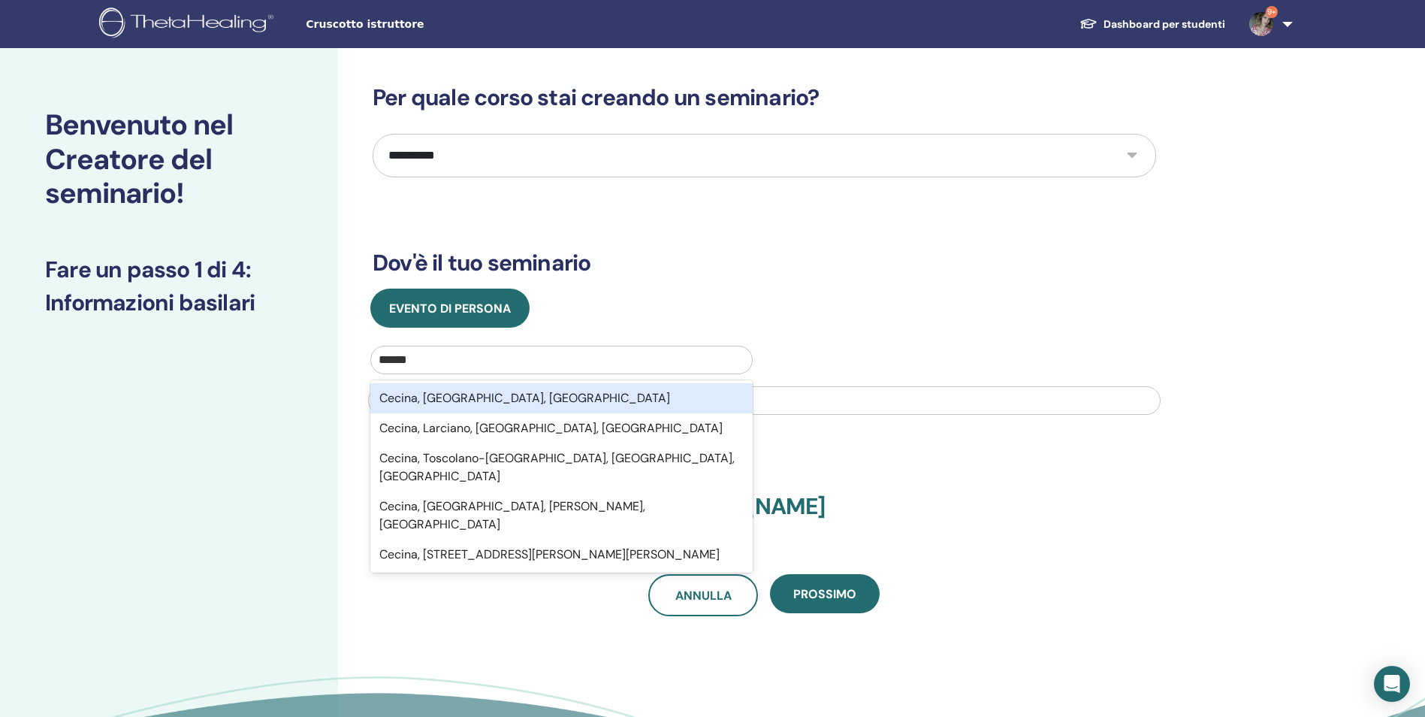
click at [455, 391] on div "Cecina, [GEOGRAPHIC_DATA], [GEOGRAPHIC_DATA]" at bounding box center [561, 398] width 382 height 30
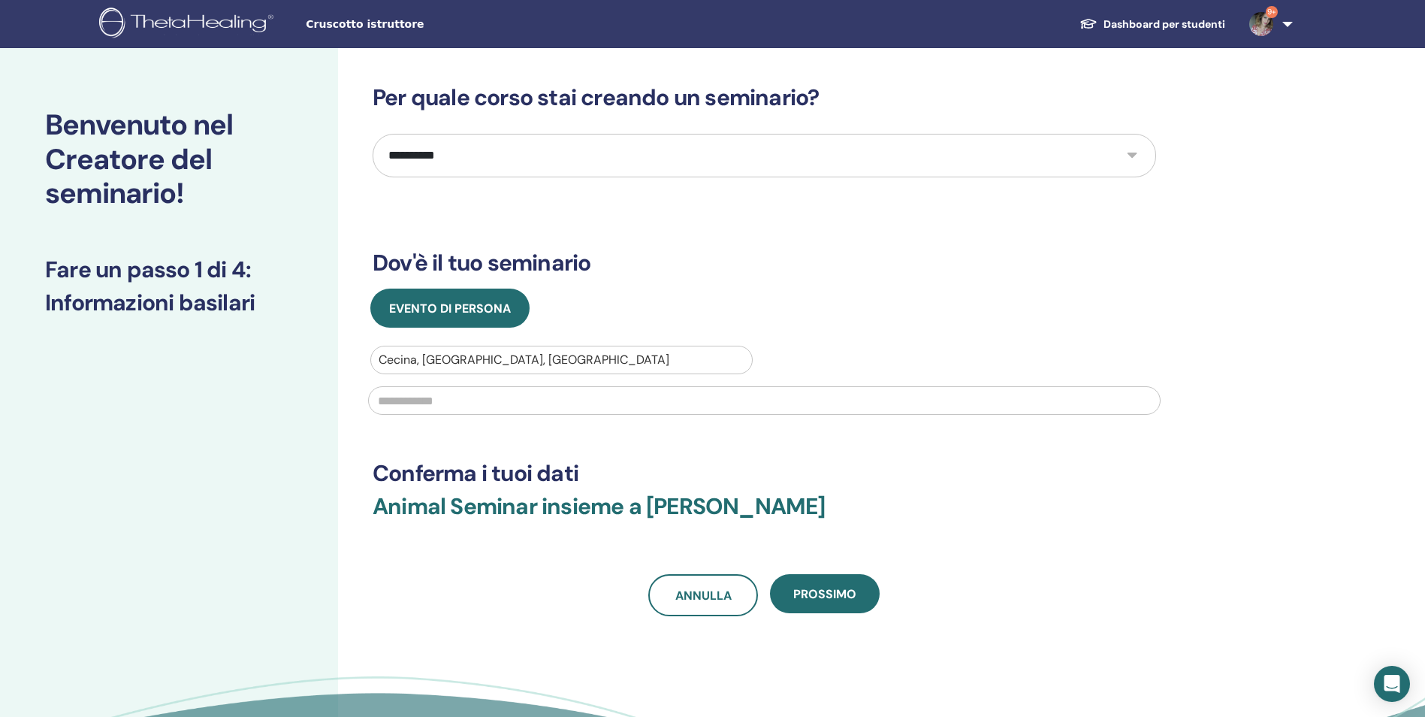
click at [452, 395] on input "text" at bounding box center [764, 400] width 793 height 29
type input "*"
type input "**********"
click at [836, 604] on button "Prossimo" at bounding box center [825, 593] width 110 height 39
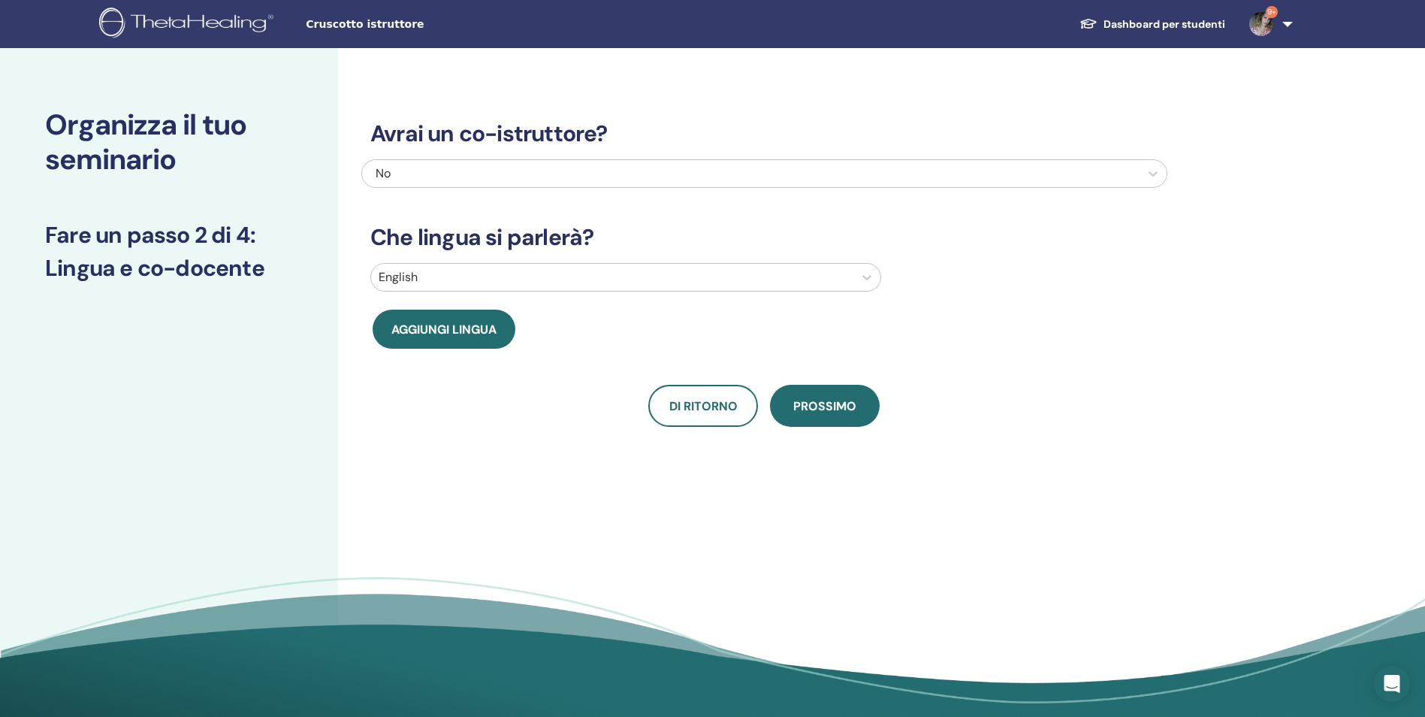
click at [509, 173] on div "No" at bounding box center [691, 174] width 630 height 18
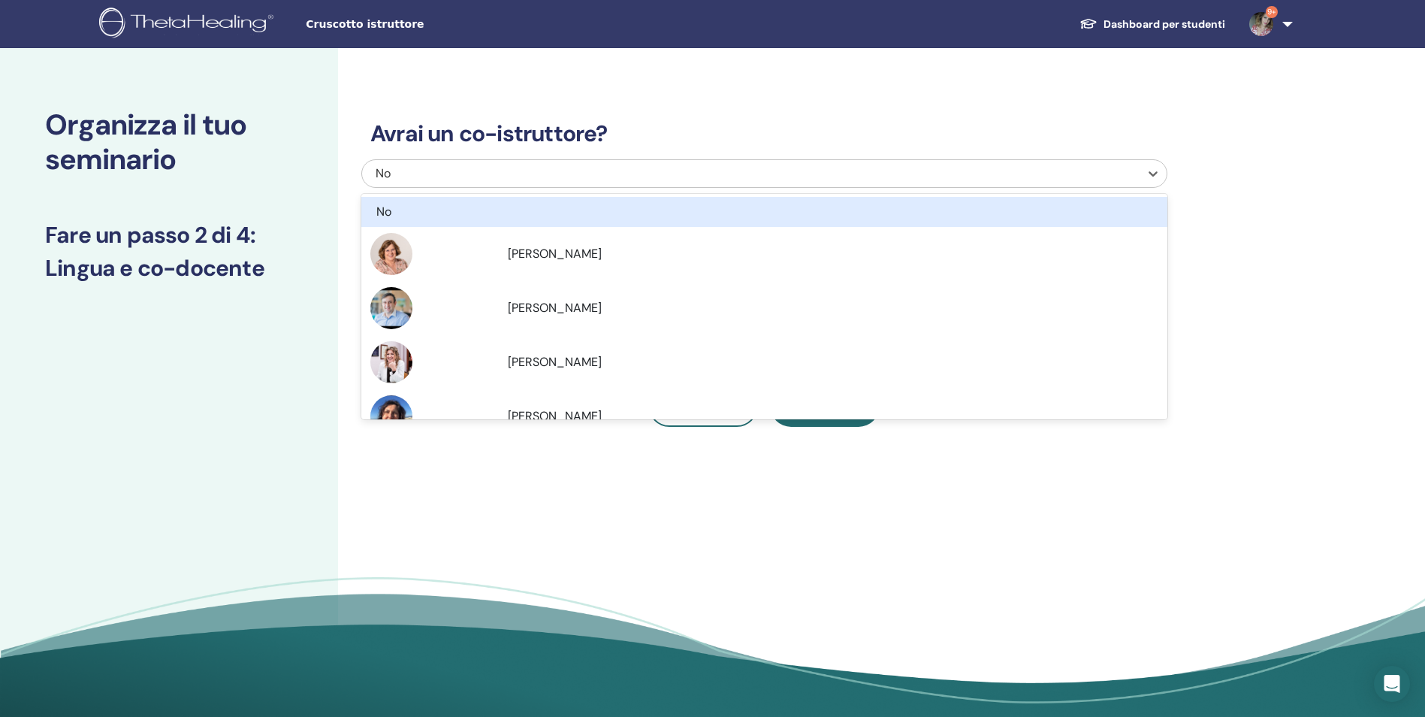
click at [746, 166] on div "No" at bounding box center [691, 174] width 630 height 18
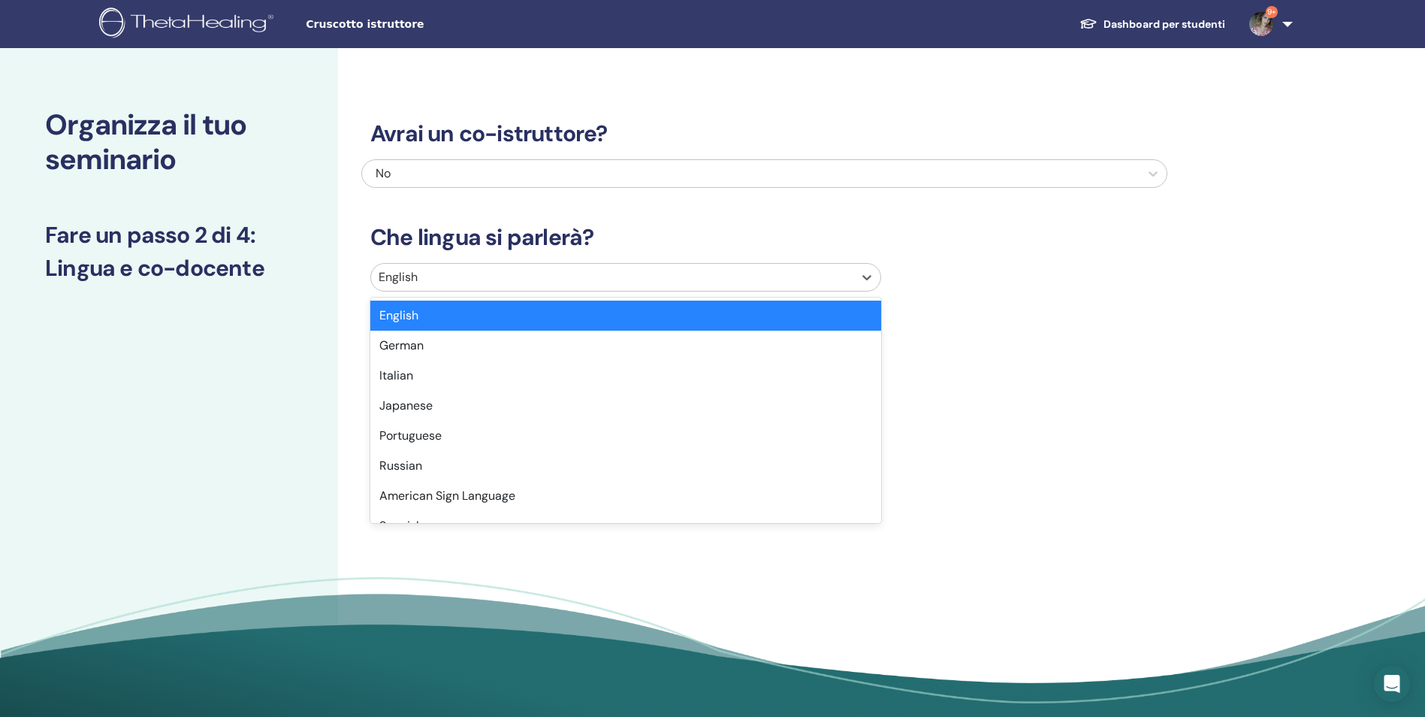
click at [484, 278] on div at bounding box center [612, 277] width 467 height 21
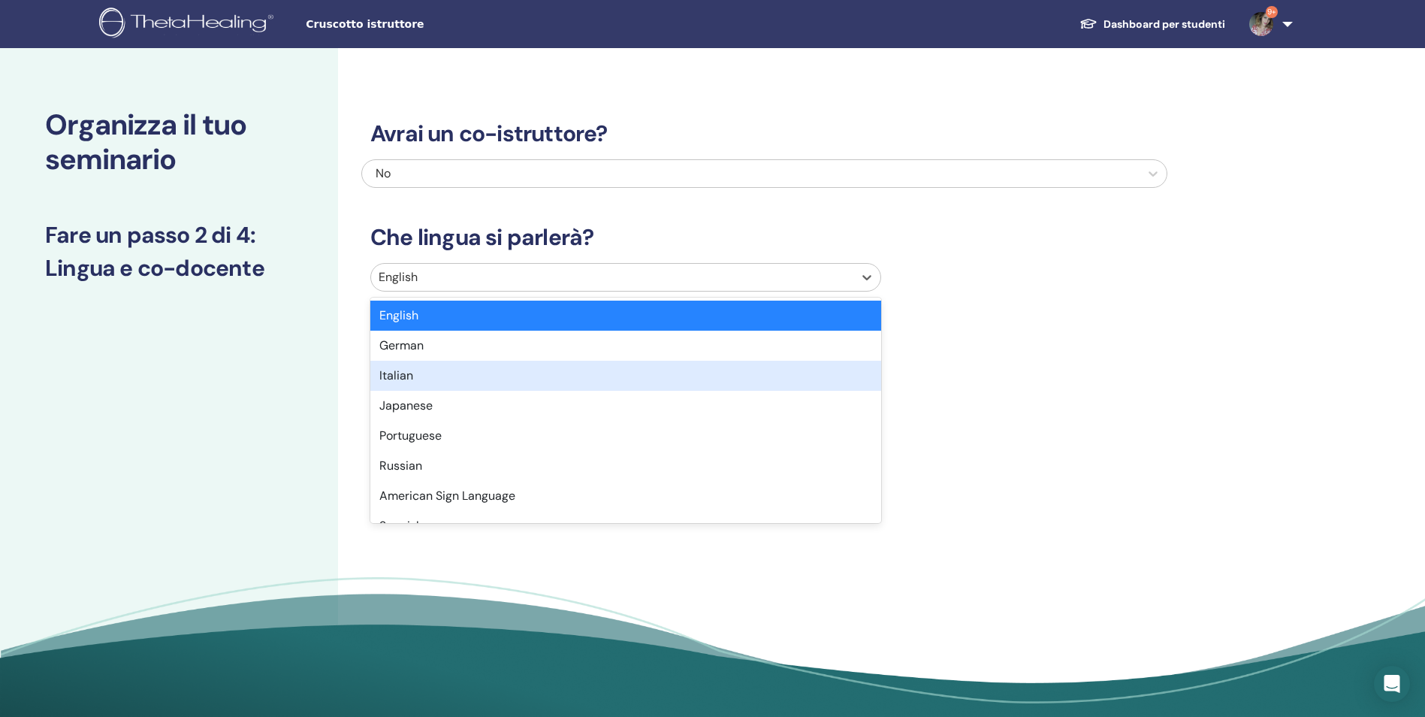
click at [455, 386] on div "Italian" at bounding box center [625, 376] width 511 height 30
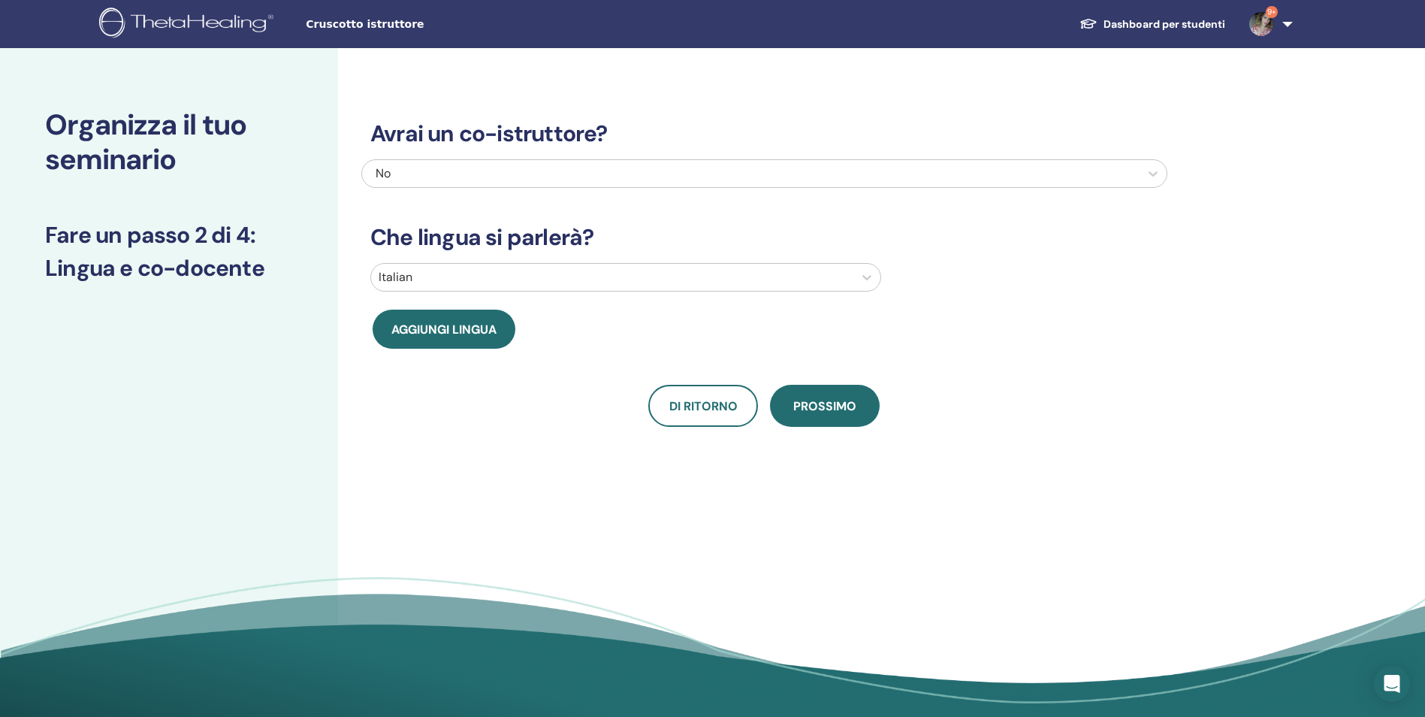
click at [414, 180] on div "No" at bounding box center [691, 174] width 630 height 18
click at [456, 178] on div "No" at bounding box center [691, 174] width 630 height 18
click at [816, 407] on span "Prossimo" at bounding box center [824, 406] width 63 height 19
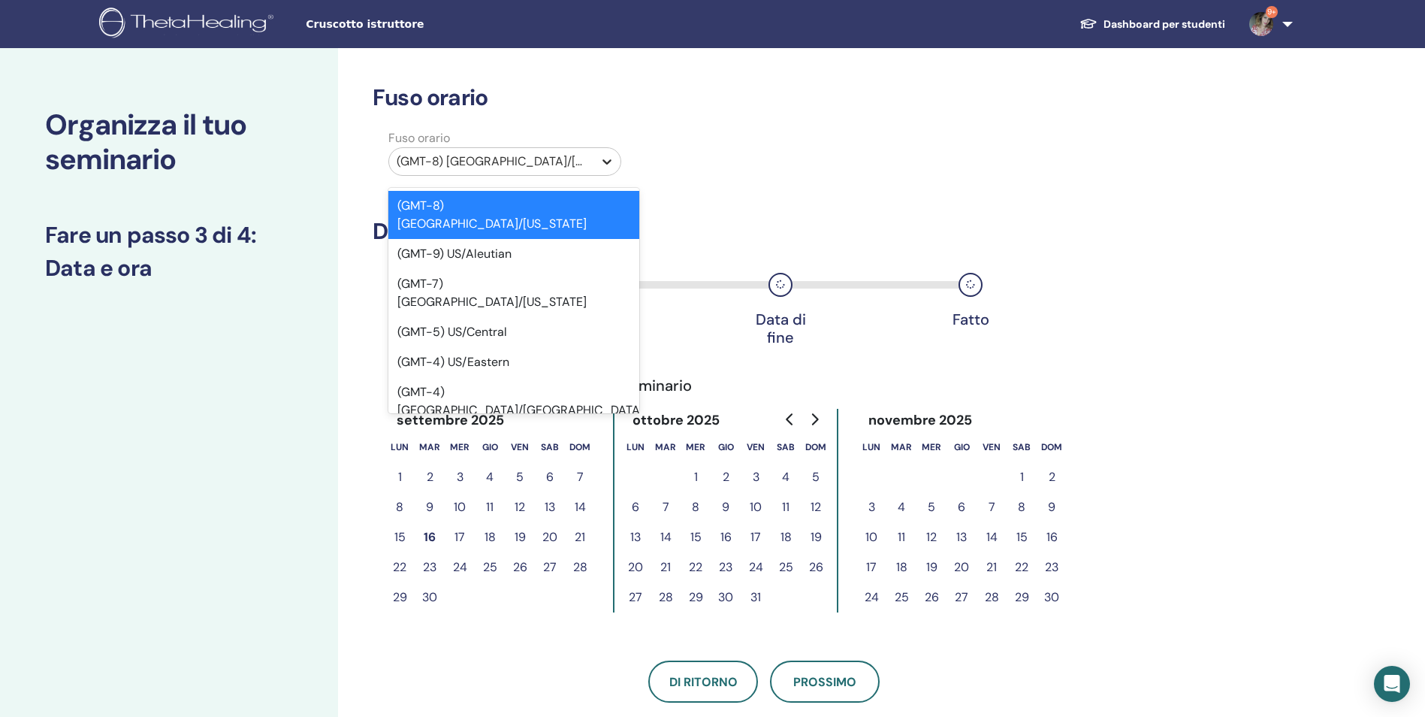
click at [606, 159] on icon at bounding box center [607, 161] width 15 height 15
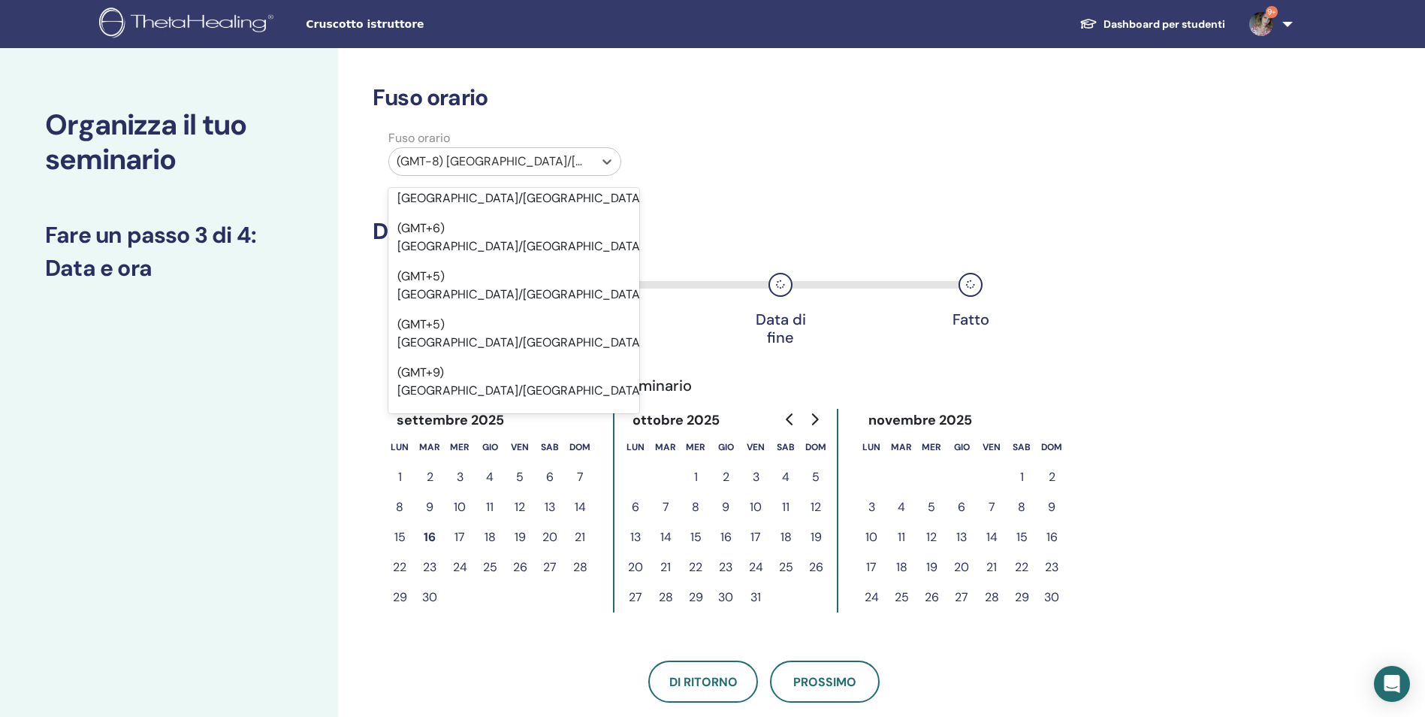
scroll to position [14227, 0]
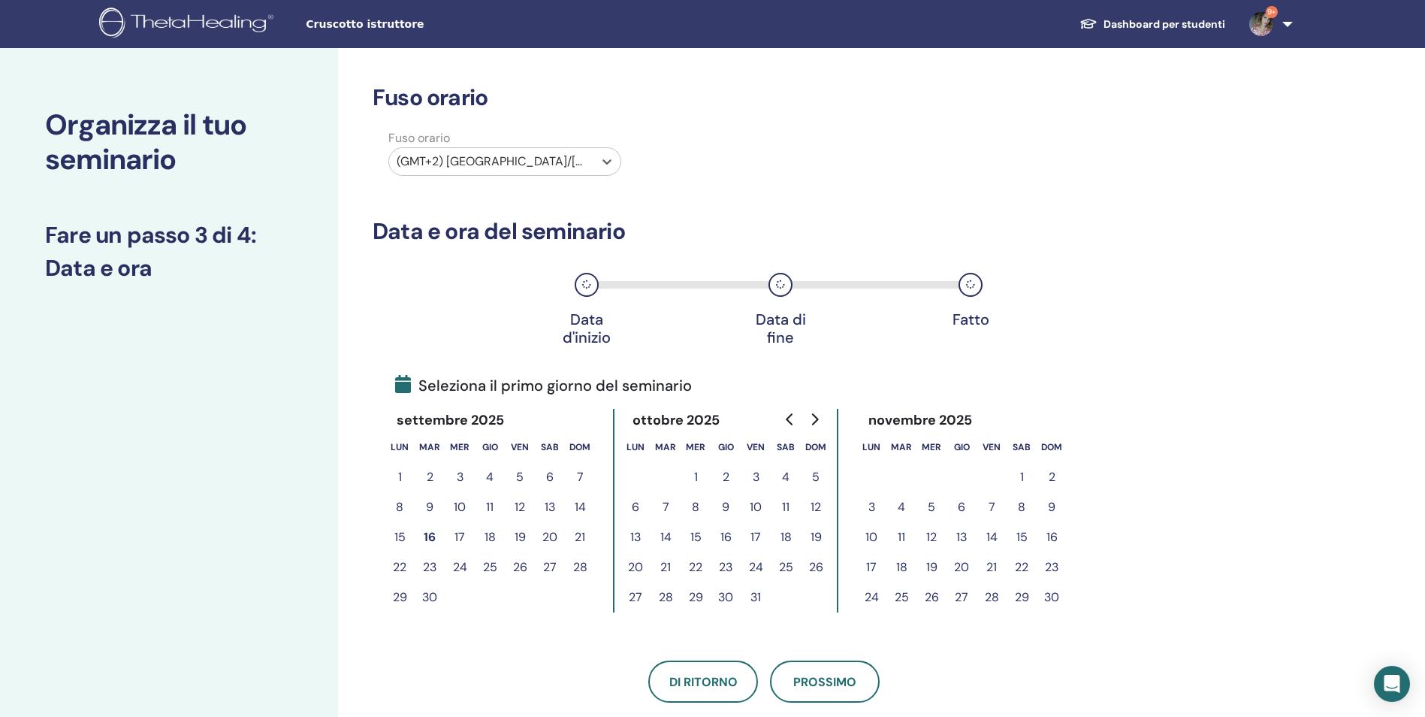
click at [814, 543] on button "19" at bounding box center [816, 537] width 30 height 30
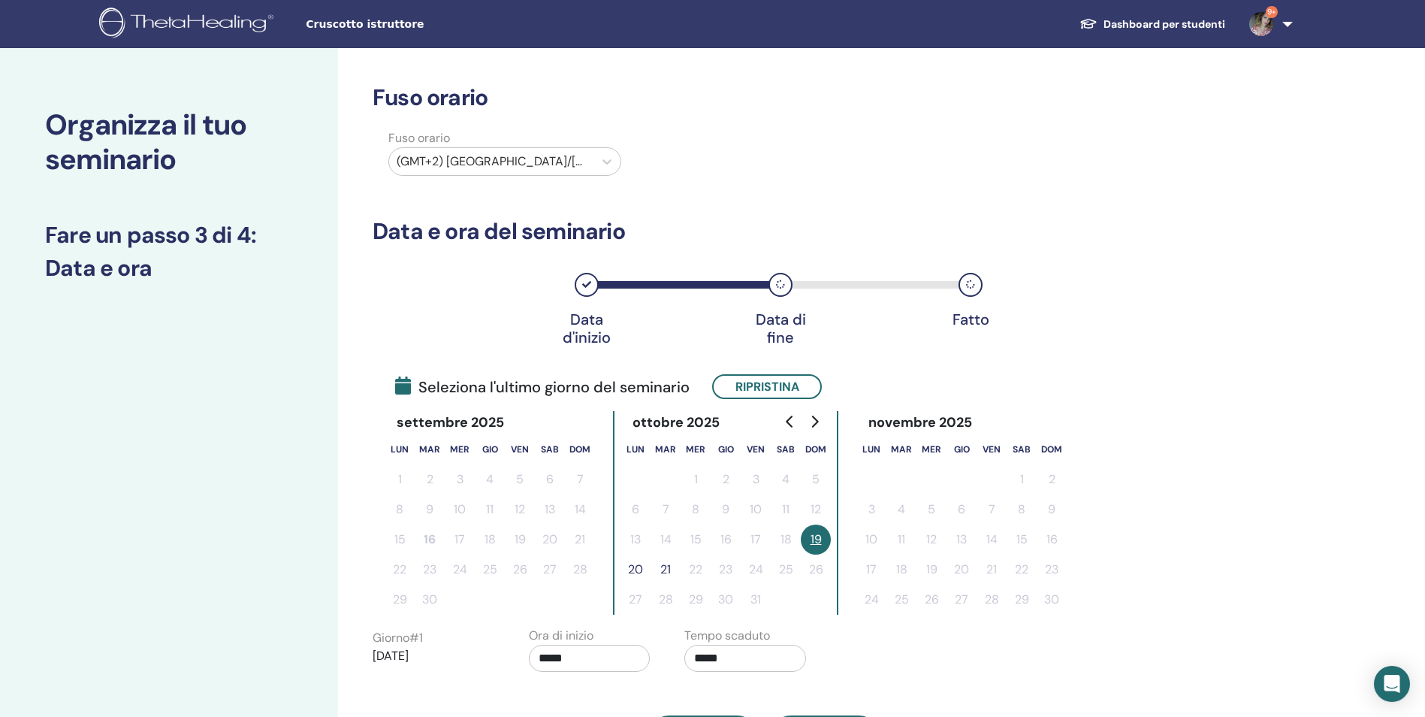
scroll to position [225, 0]
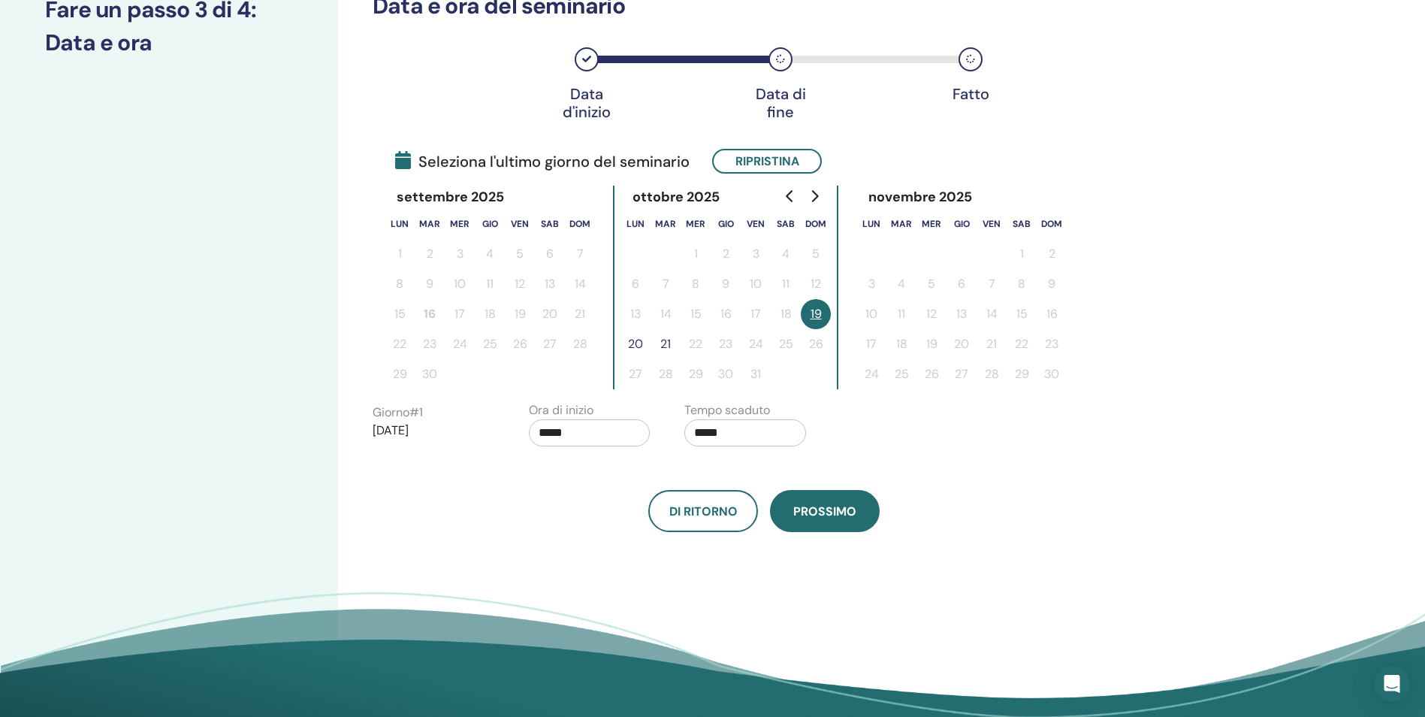
click at [827, 517] on span "Prossimo" at bounding box center [824, 511] width 63 height 16
click at [815, 312] on button "19" at bounding box center [816, 314] width 30 height 30
click at [833, 539] on div "Fuso orario Fuso orario (GMT+2) Europe/Rome Data e ora del seminario Data d'ini…" at bounding box center [813, 283] width 950 height 920
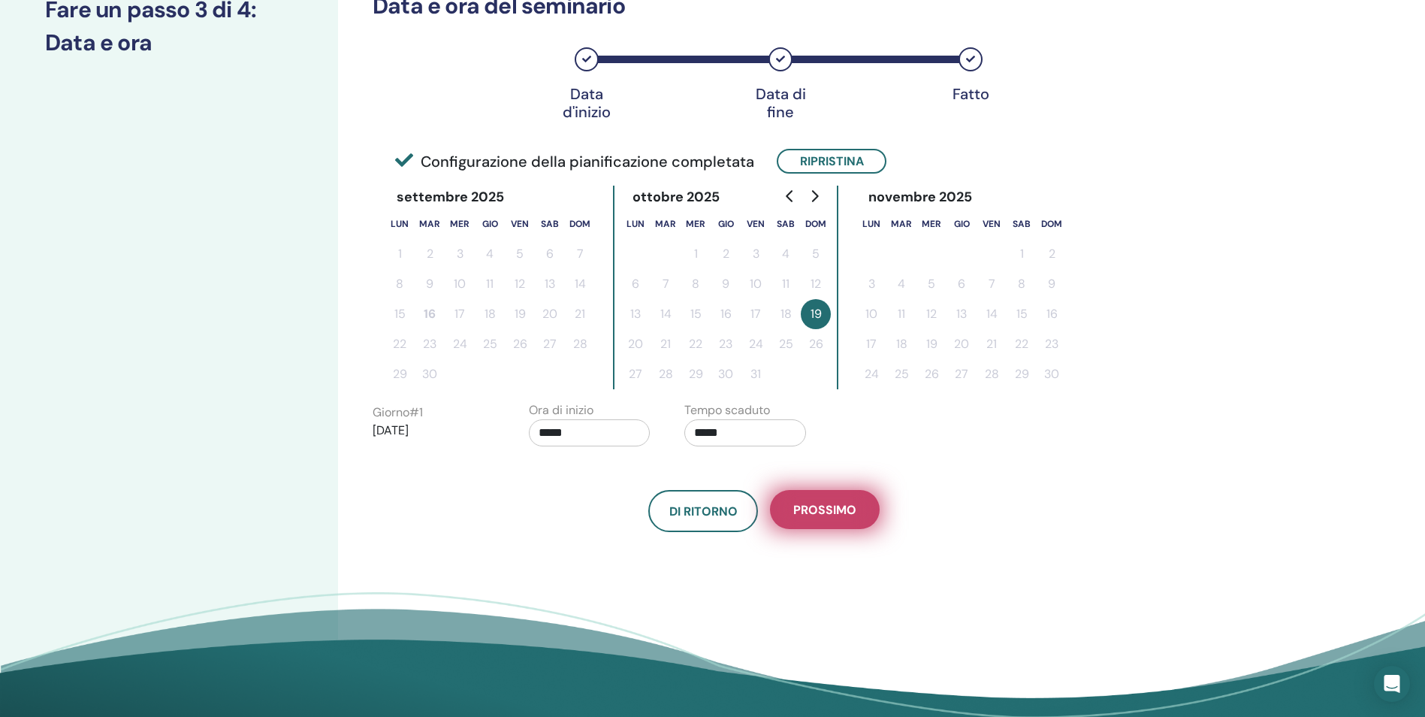
click at [833, 504] on span "Prossimo" at bounding box center [824, 510] width 63 height 16
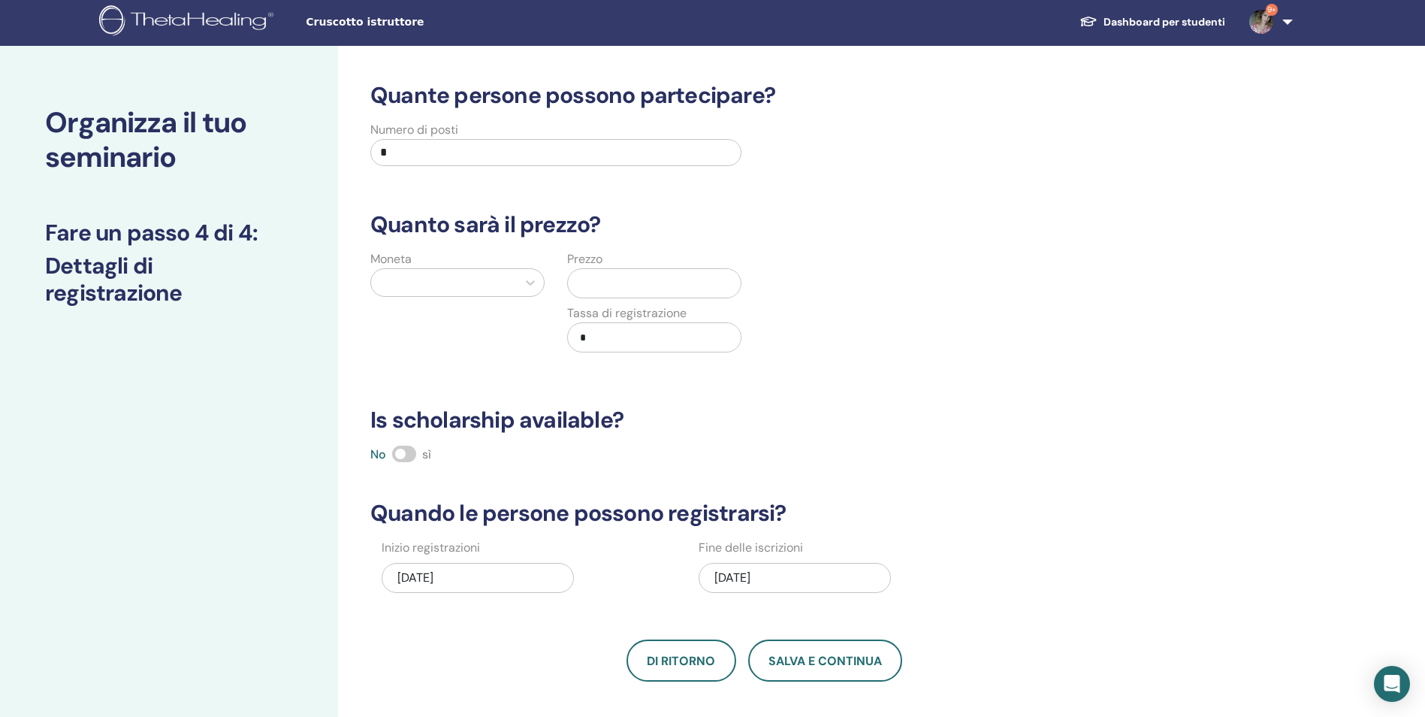
scroll to position [0, 0]
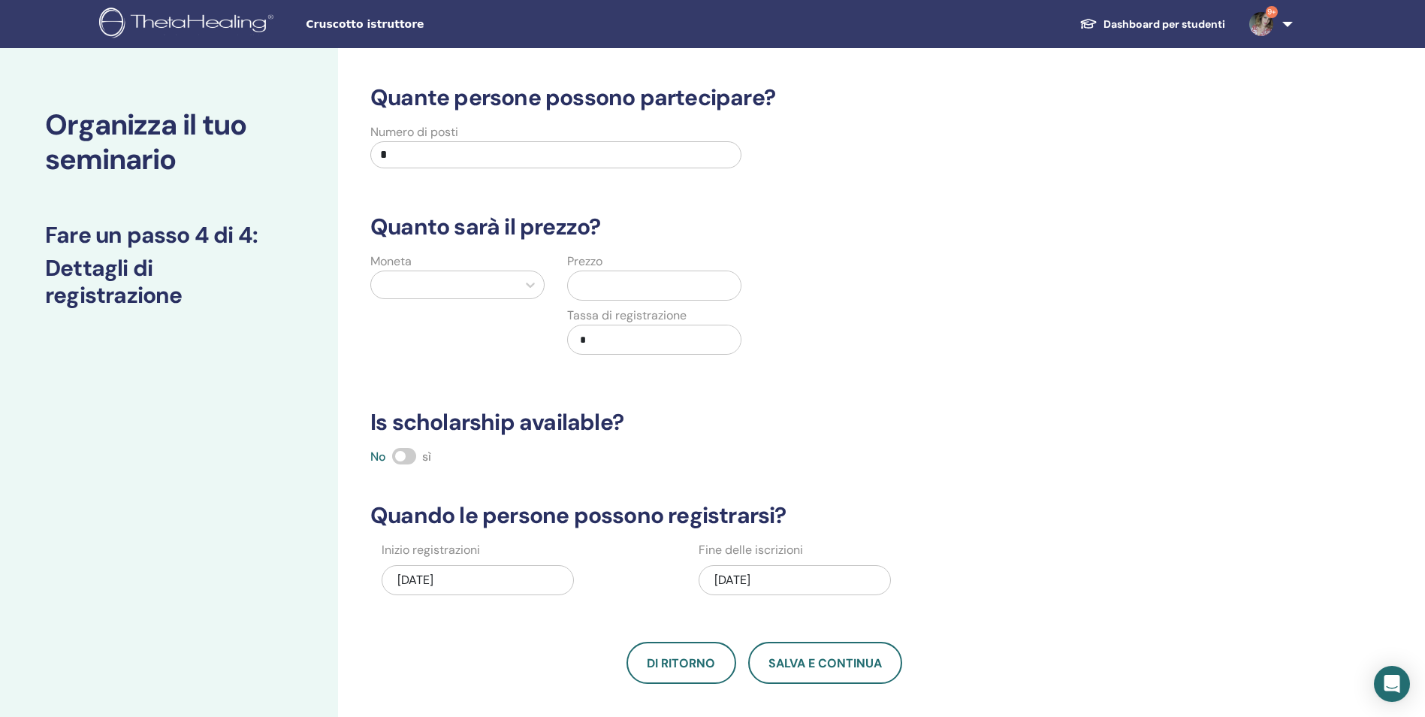
click at [476, 154] on input "*" at bounding box center [555, 154] width 371 height 27
type input "**"
click at [527, 289] on icon at bounding box center [530, 284] width 15 height 15
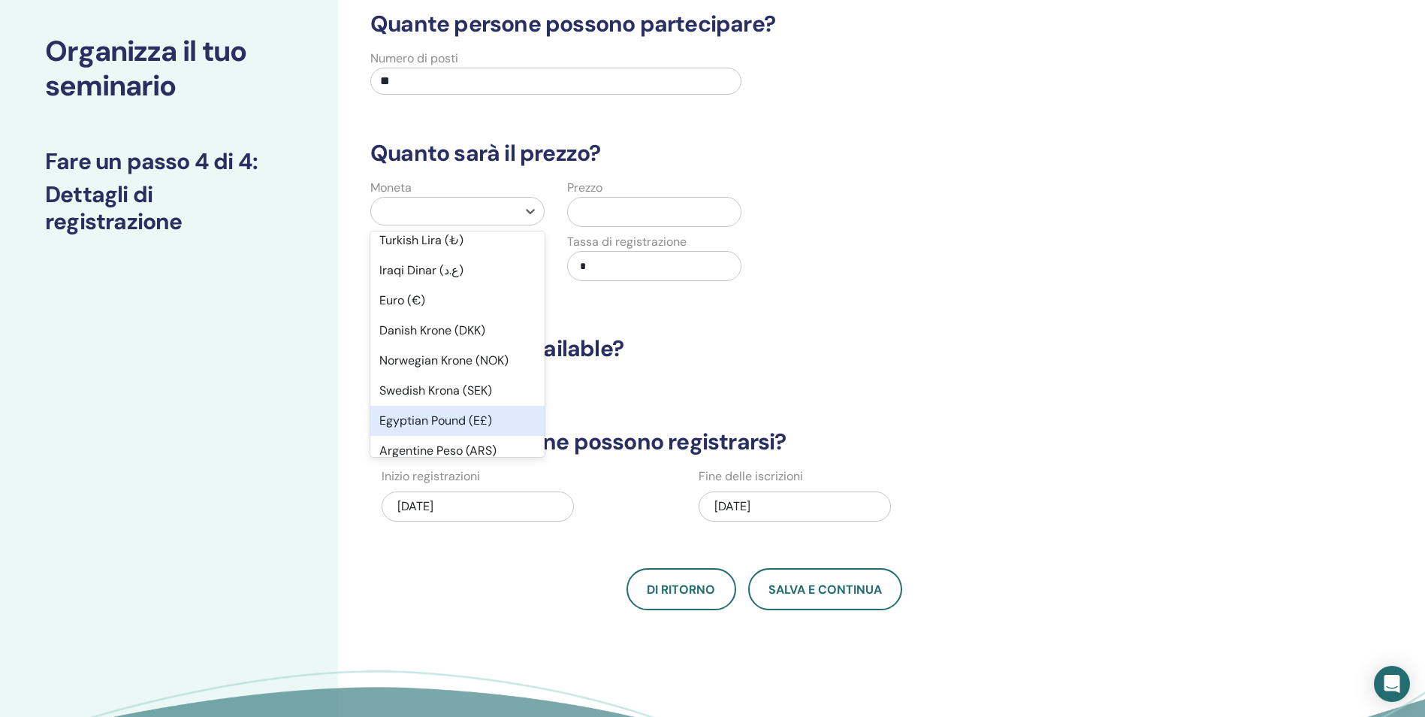
scroll to position [983, 0]
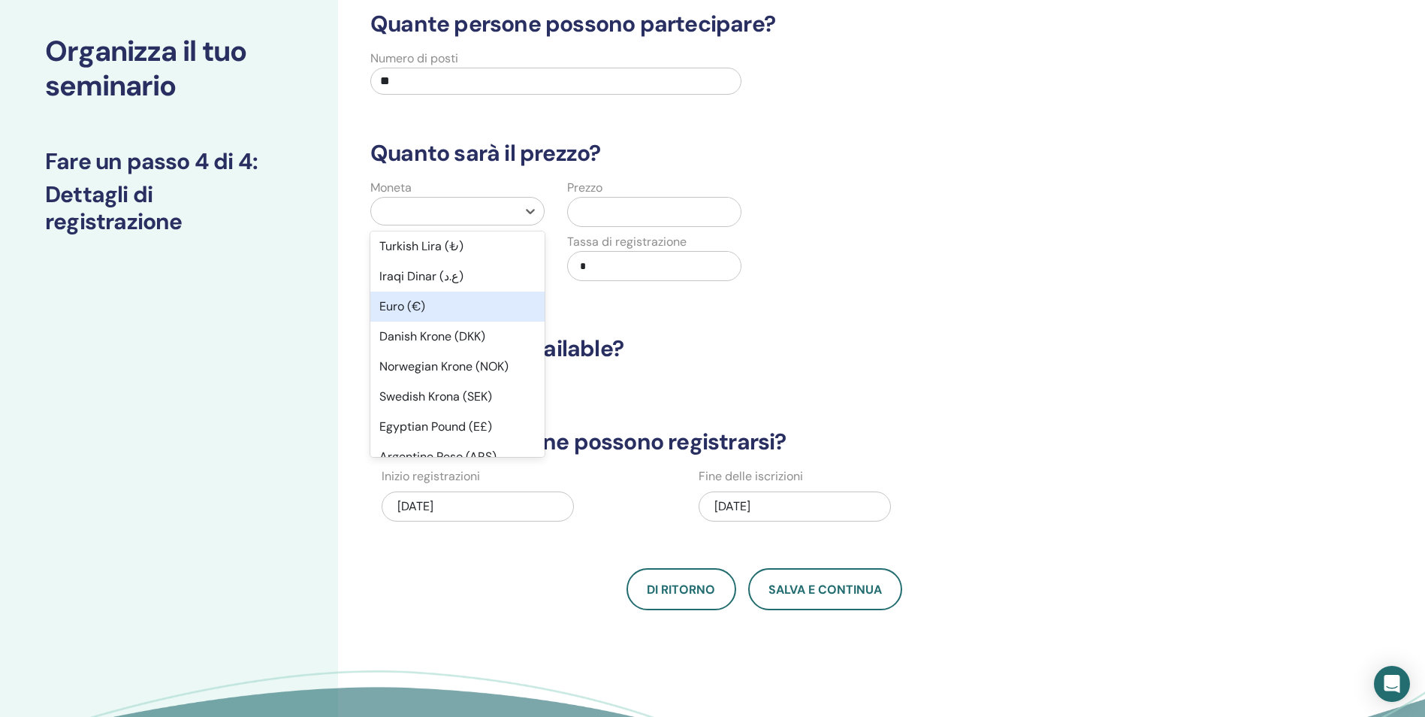
click at [428, 301] on div "Euro (€)" at bounding box center [457, 307] width 174 height 30
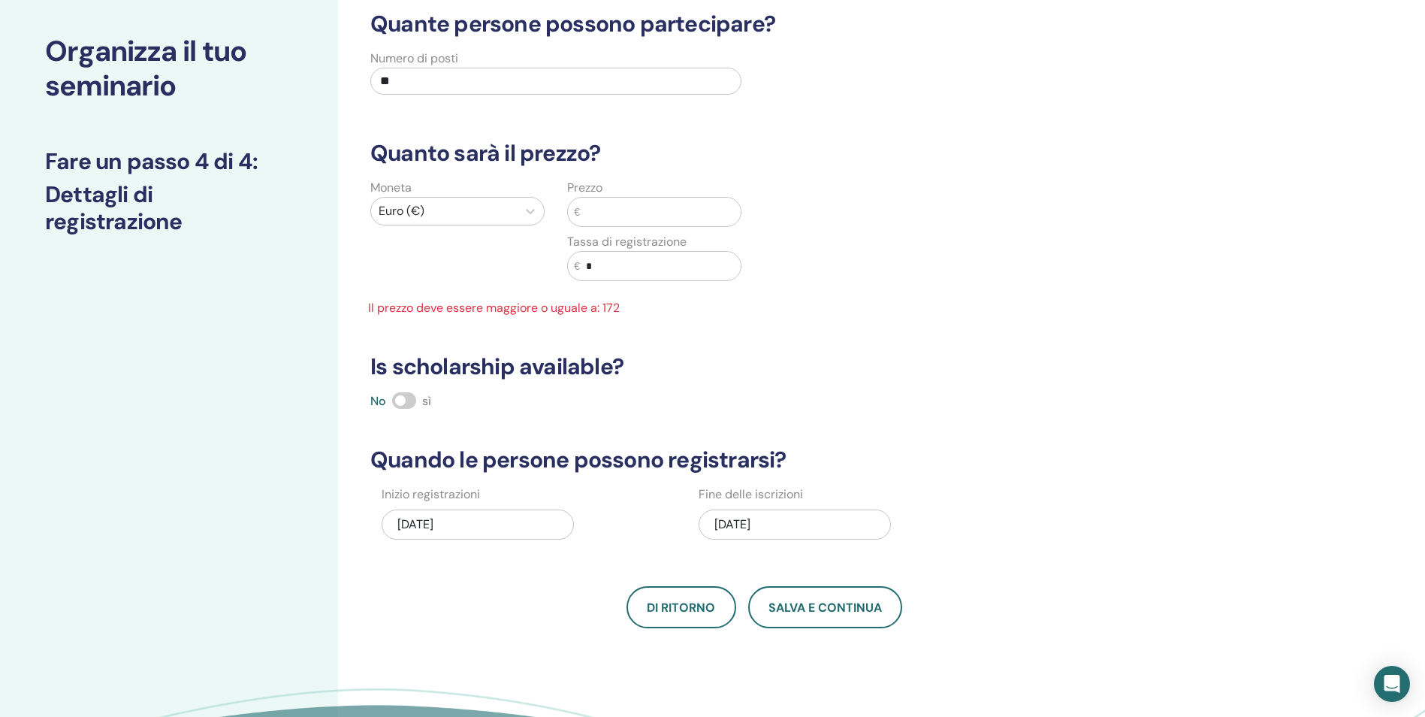
click at [633, 201] on input "text" at bounding box center [660, 212] width 161 height 29
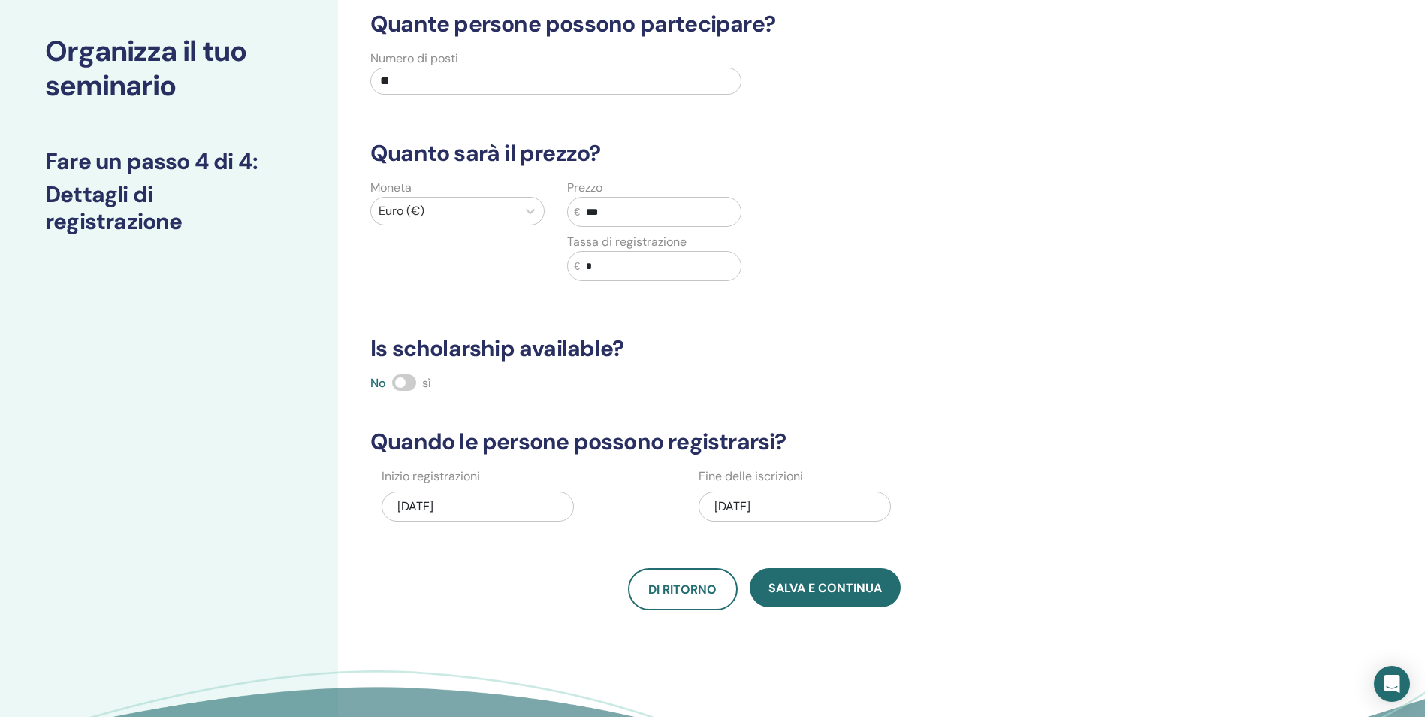
type input "***"
click at [603, 268] on input "*" at bounding box center [660, 266] width 161 height 29
type input "**"
click at [809, 583] on span "Salva e continua" at bounding box center [825, 588] width 113 height 16
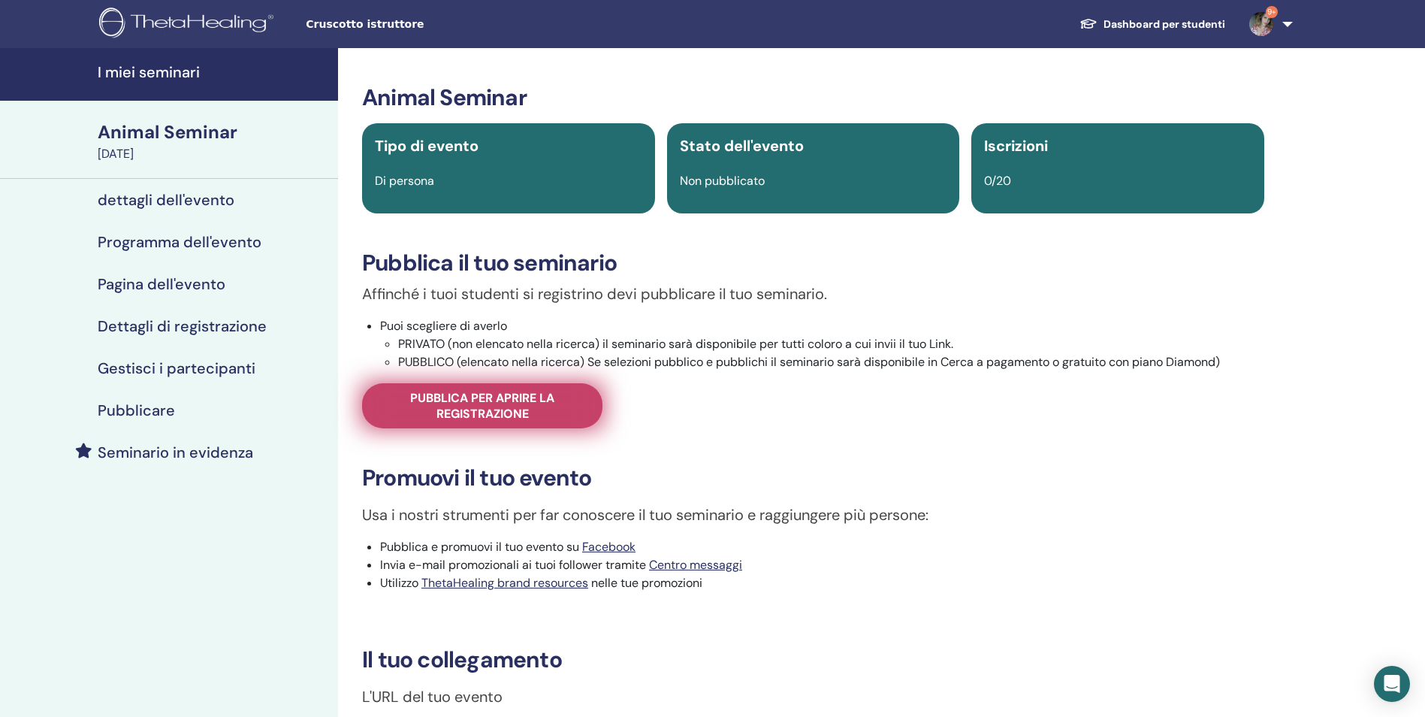
click at [548, 394] on span "Pubblica per aprire la registrazione" at bounding box center [482, 406] width 203 height 32
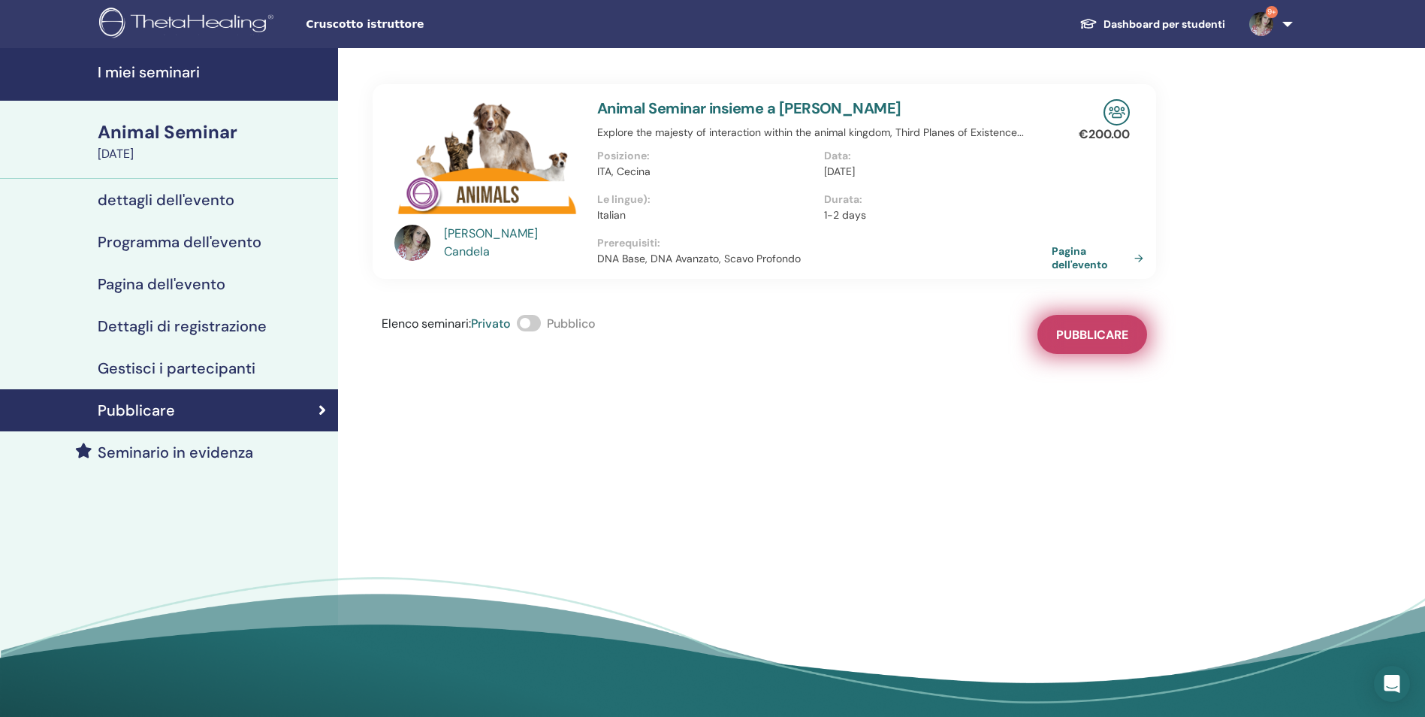
click at [1081, 331] on span "Pubblicare" at bounding box center [1092, 335] width 72 height 16
click at [200, 147] on div "[DATE]" at bounding box center [213, 154] width 231 height 18
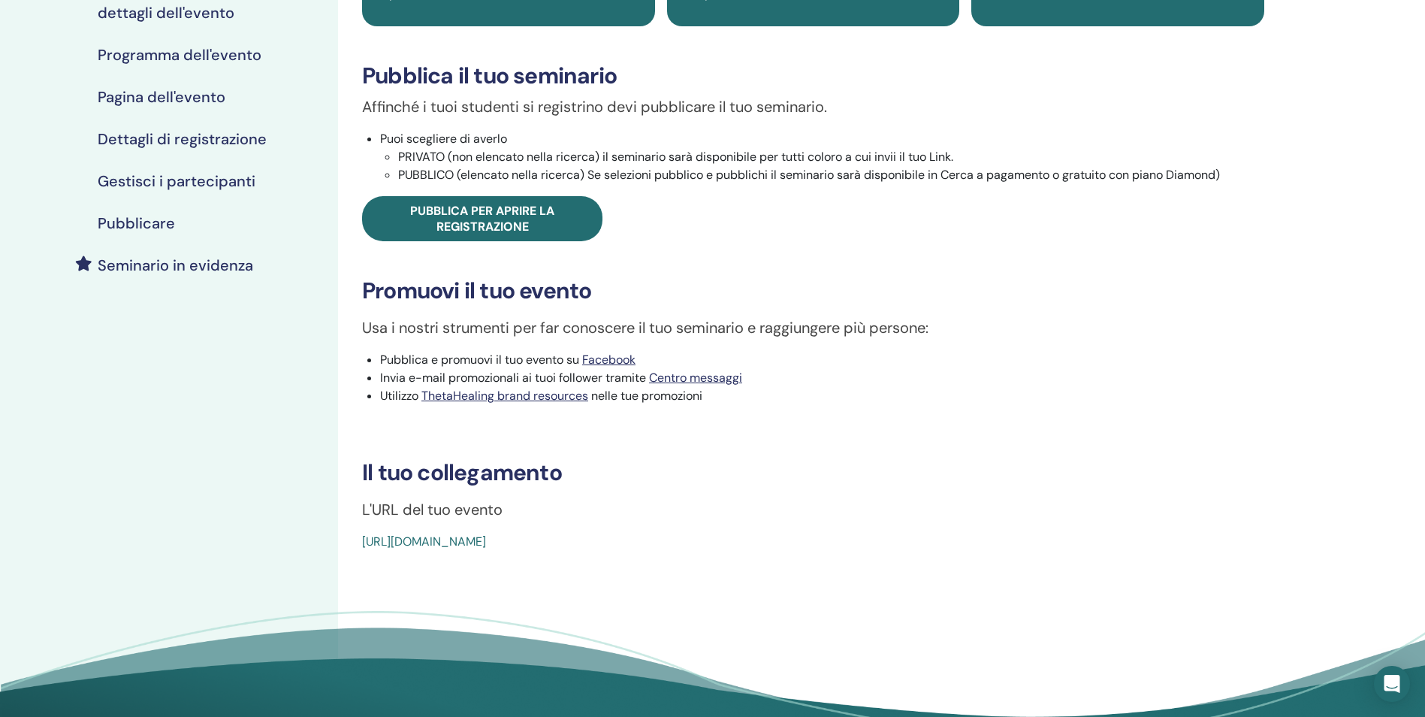
scroll to position [451, 0]
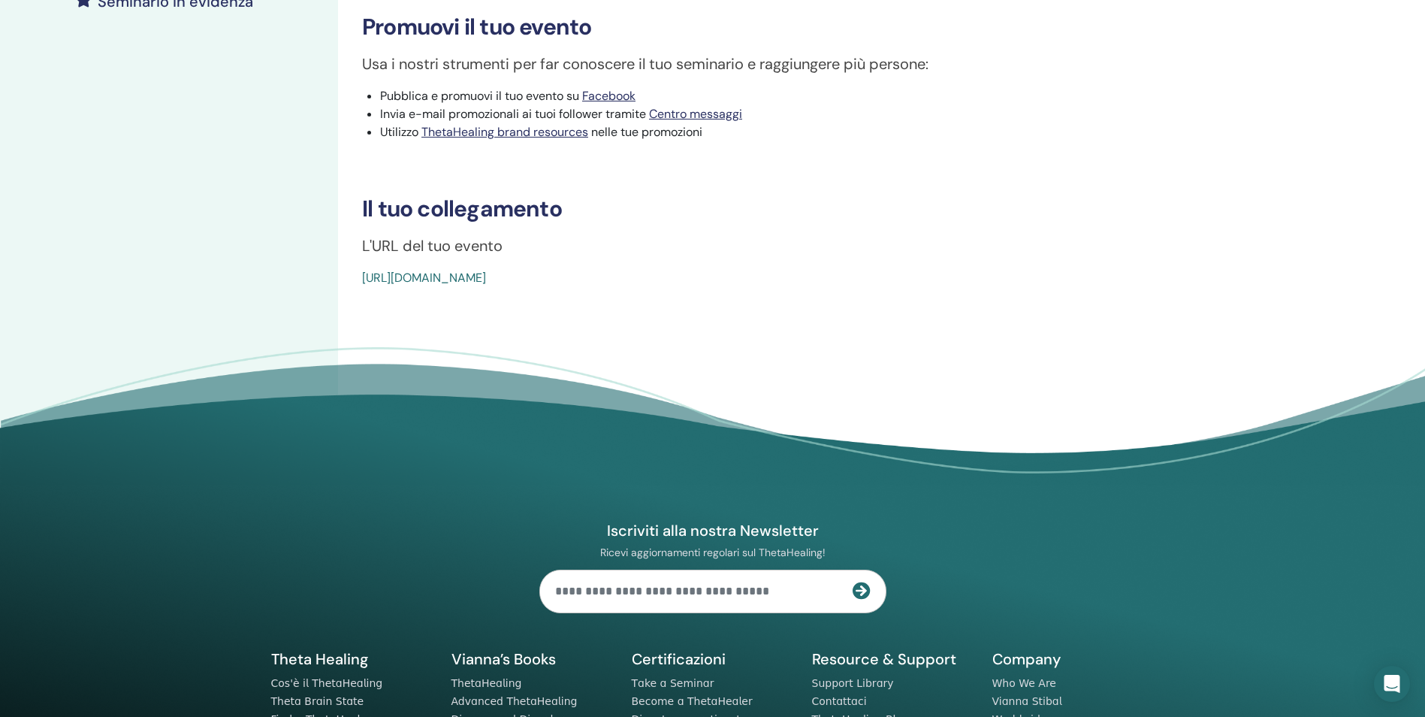
drag, startPoint x: 694, startPoint y: 279, endPoint x: 349, endPoint y: 280, distance: 344.1
copy link "[URL][DOMAIN_NAME]"
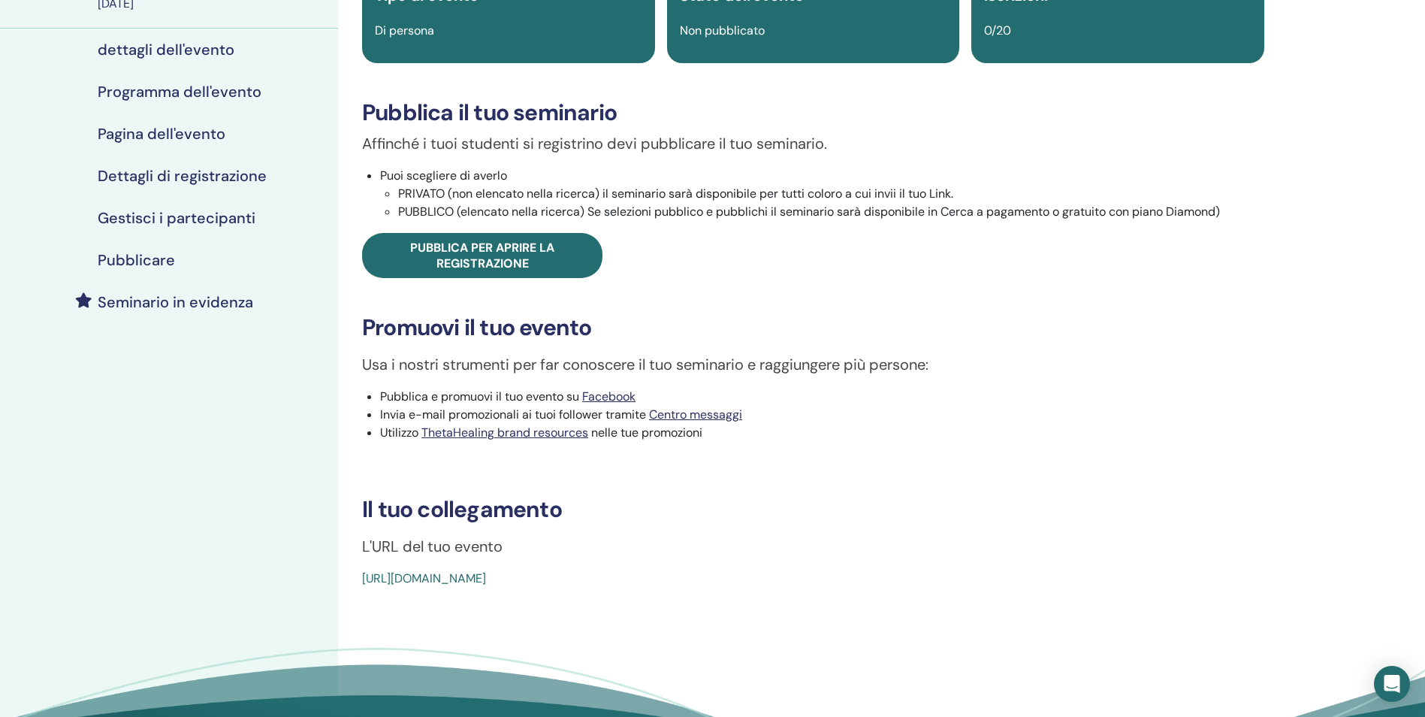
scroll to position [0, 0]
